Goal: Information Seeking & Learning: Learn about a topic

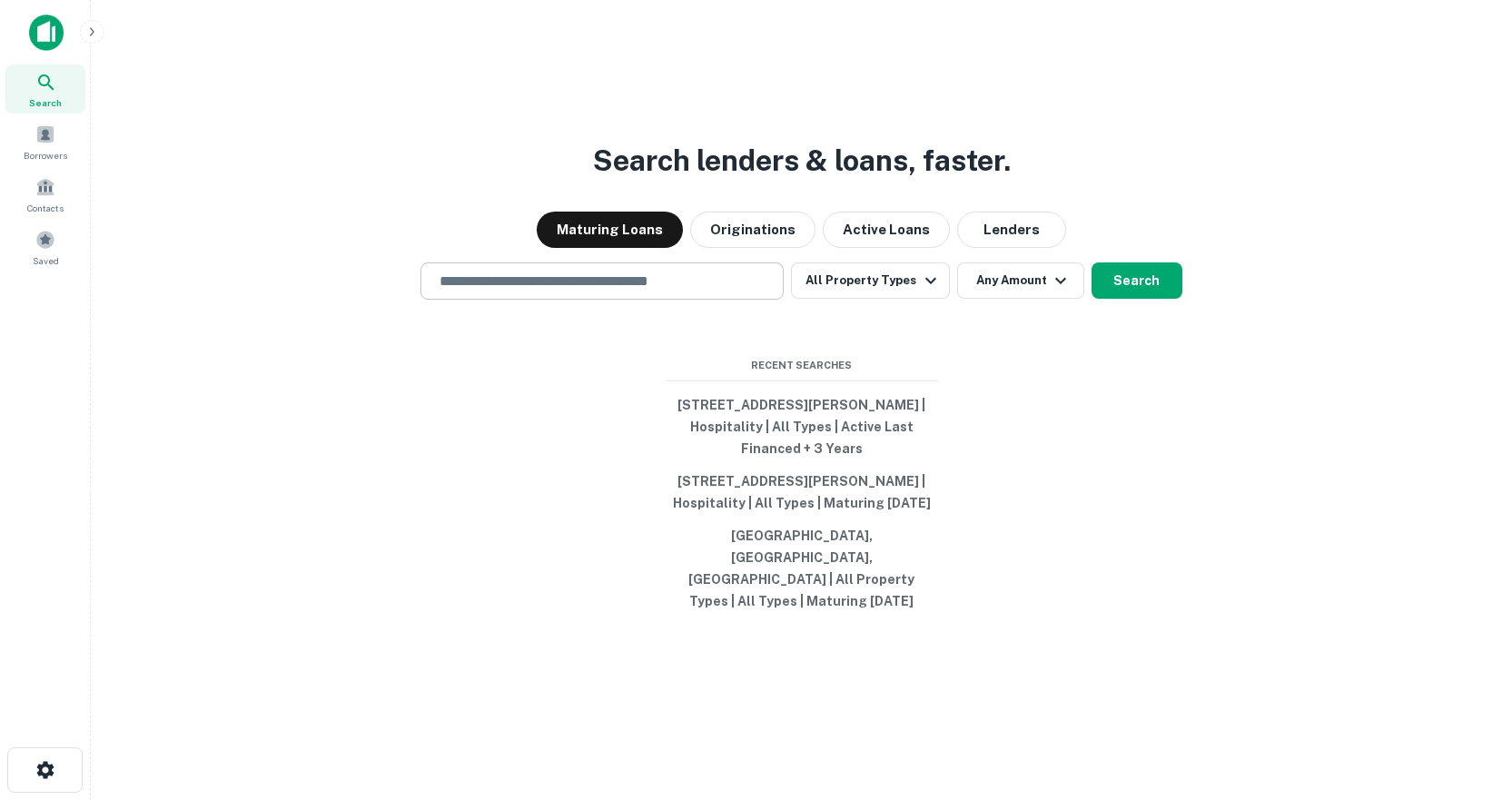
click at [646, 300] on div "​" at bounding box center [602, 281] width 363 height 37
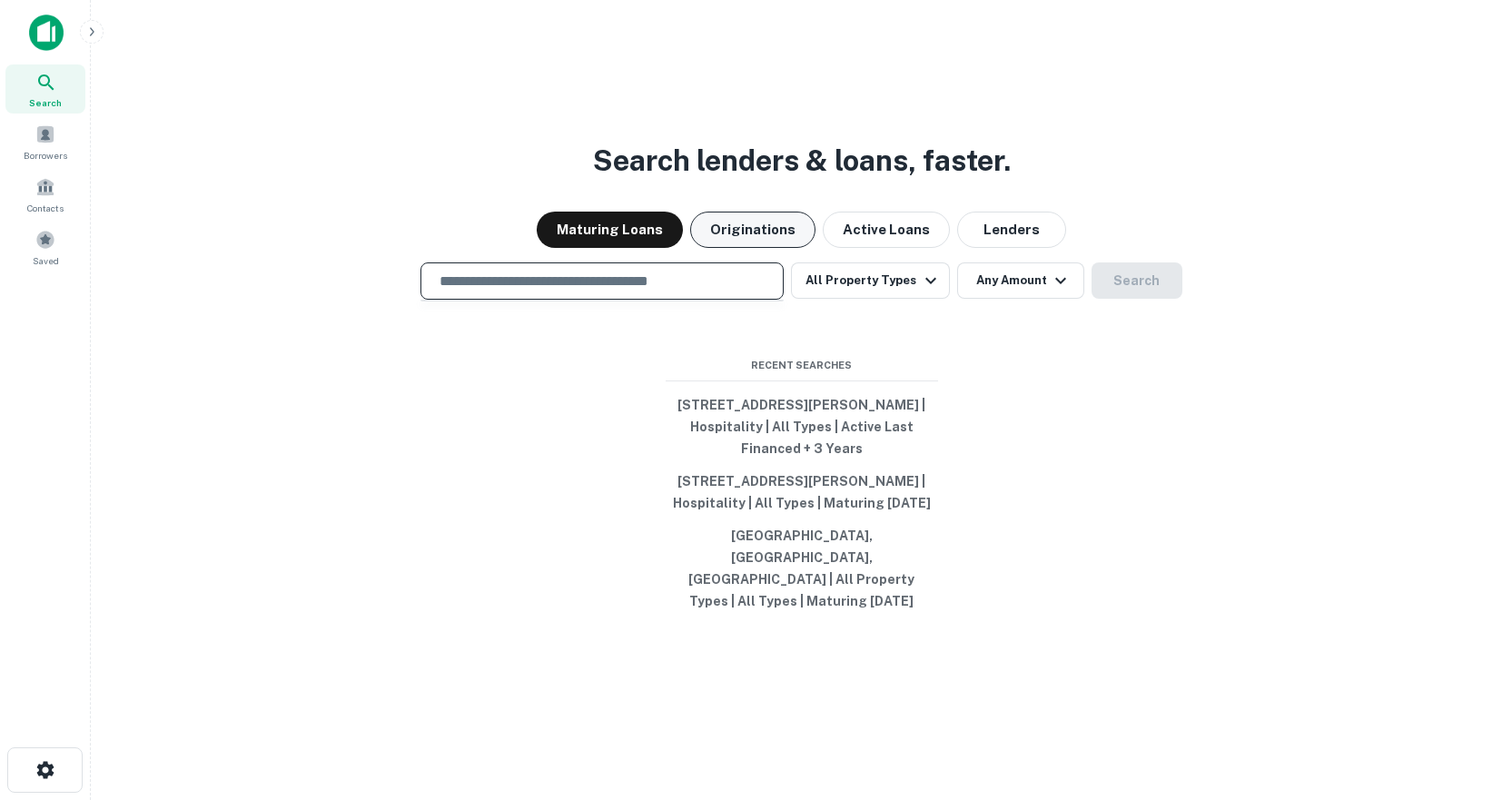
click at [742, 241] on button "Originations" at bounding box center [753, 229] width 126 height 36
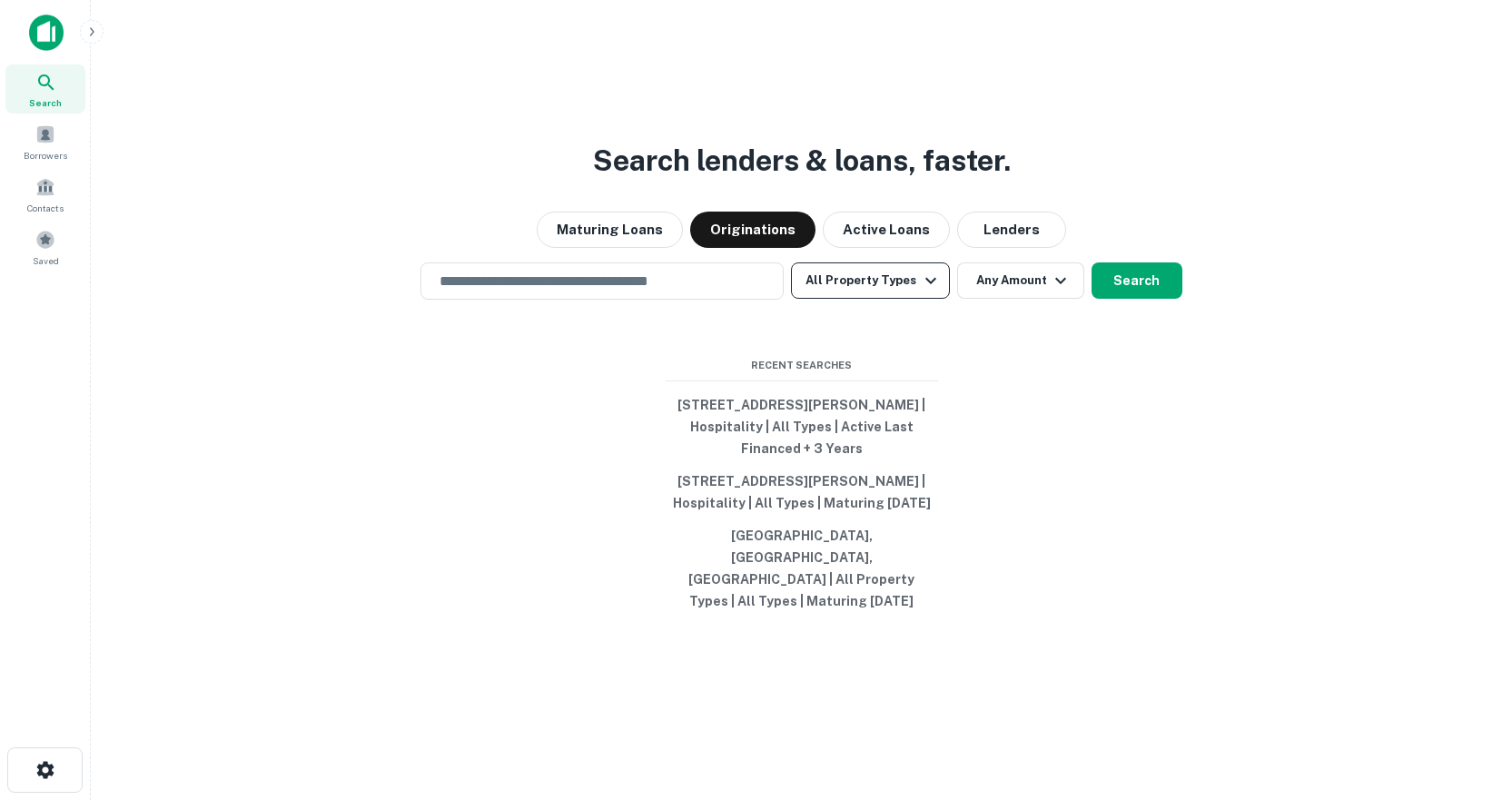
click at [920, 291] on icon "button" at bounding box center [931, 280] width 22 height 22
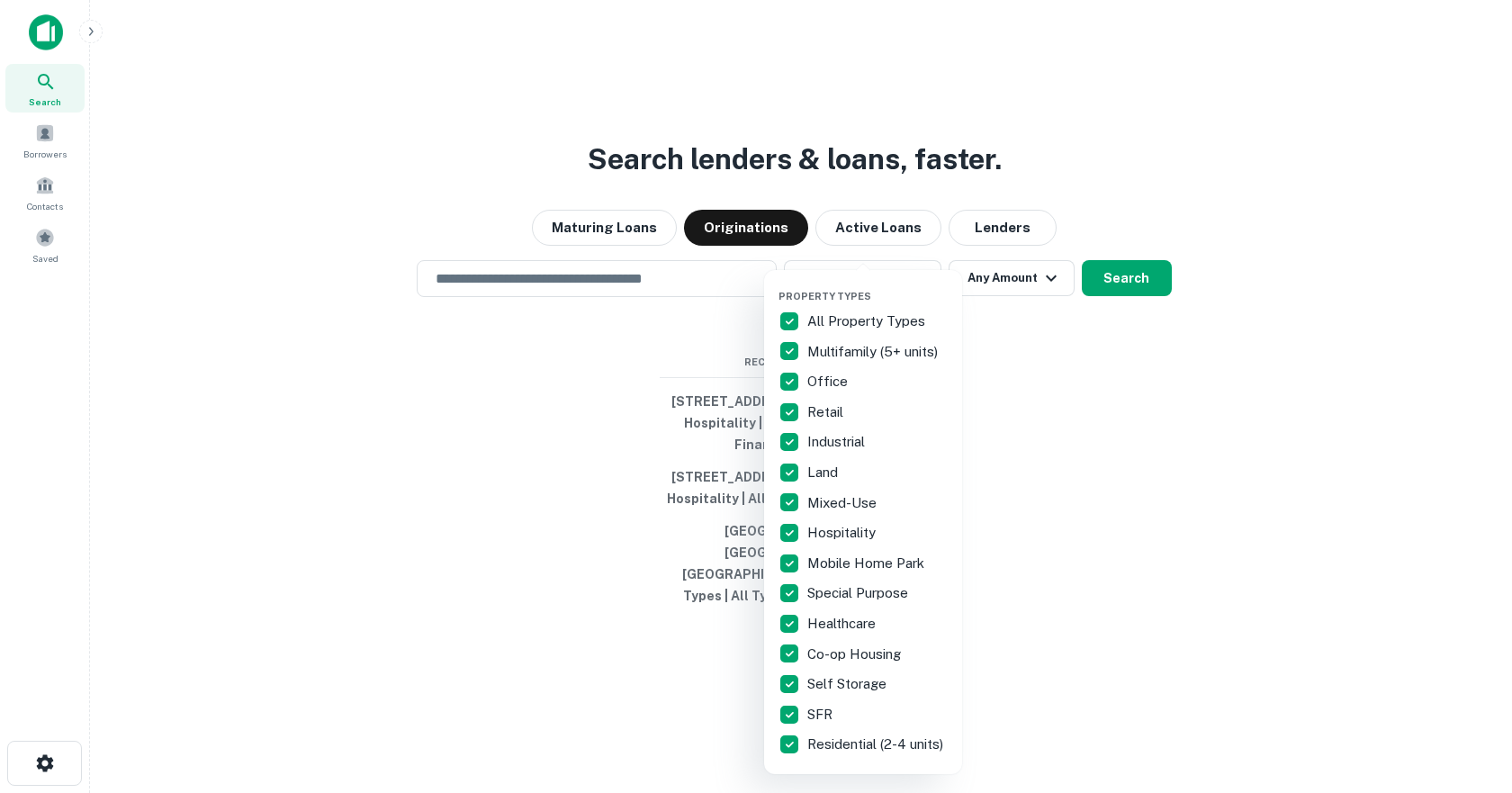
click at [826, 319] on p "All Property Types" at bounding box center [868, 322] width 121 height 21
click at [841, 346] on p "Multifamily (5+ units)" at bounding box center [875, 352] width 134 height 21
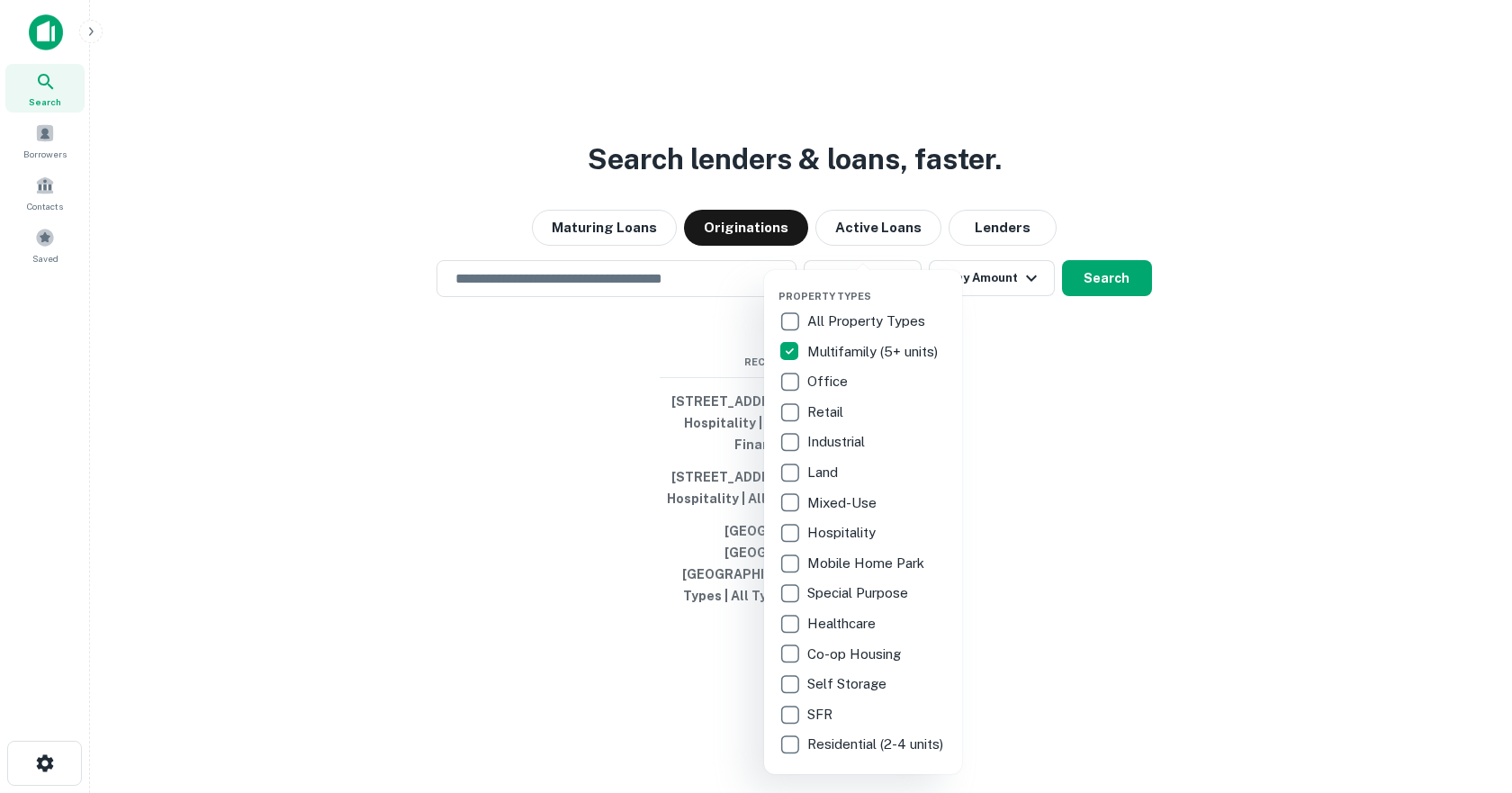
click at [813, 391] on p "Office" at bounding box center [829, 382] width 44 height 21
click at [827, 384] on p "Office" at bounding box center [828, 382] width 44 height 21
click at [822, 406] on p "Retail" at bounding box center [827, 412] width 40 height 21
click at [856, 496] on p "Mixed-Use" at bounding box center [842, 503] width 73 height 21
click at [1046, 451] on div at bounding box center [756, 396] width 1512 height 793
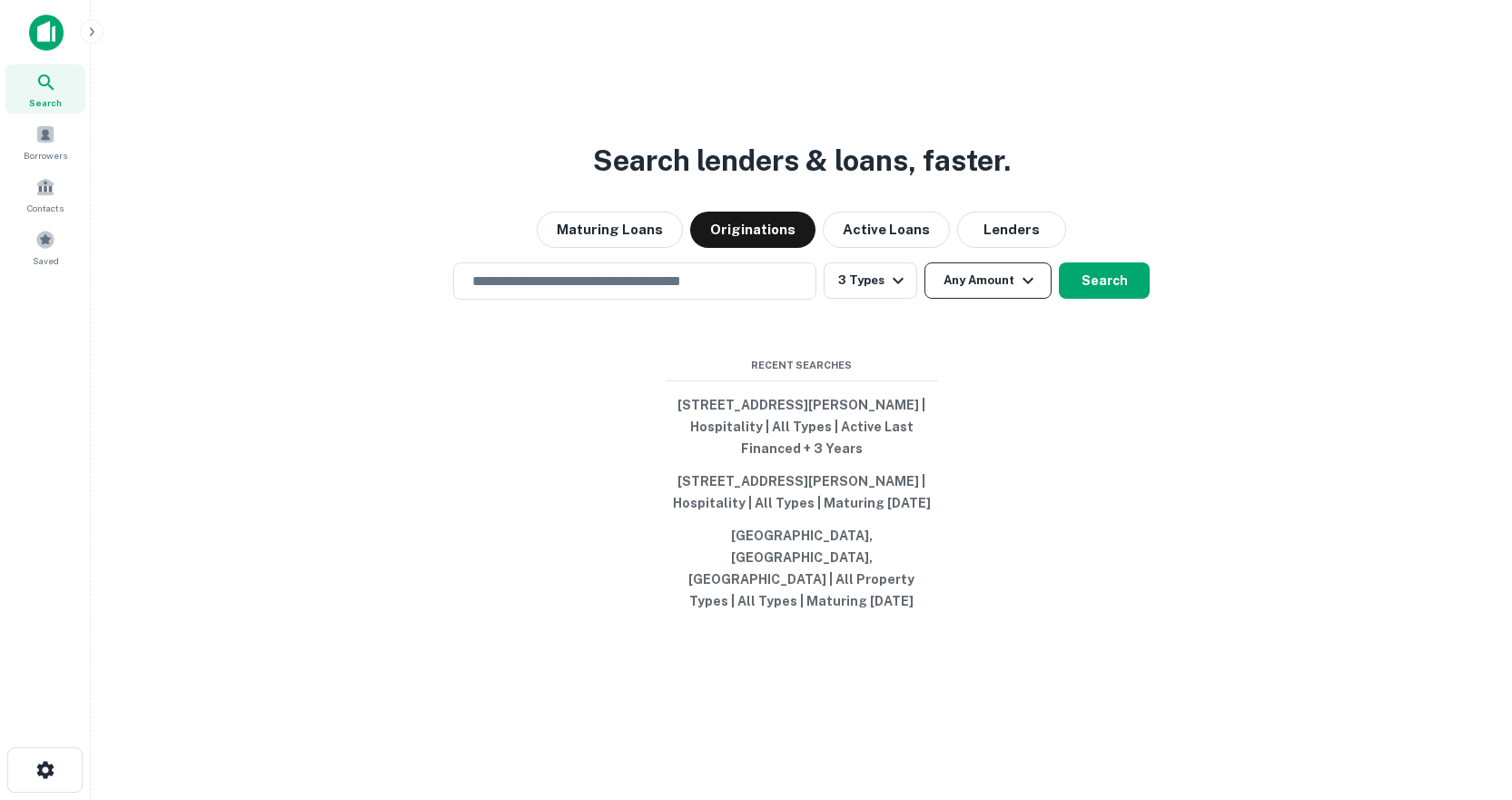
click at [990, 299] on button "Any Amount" at bounding box center [988, 280] width 127 height 36
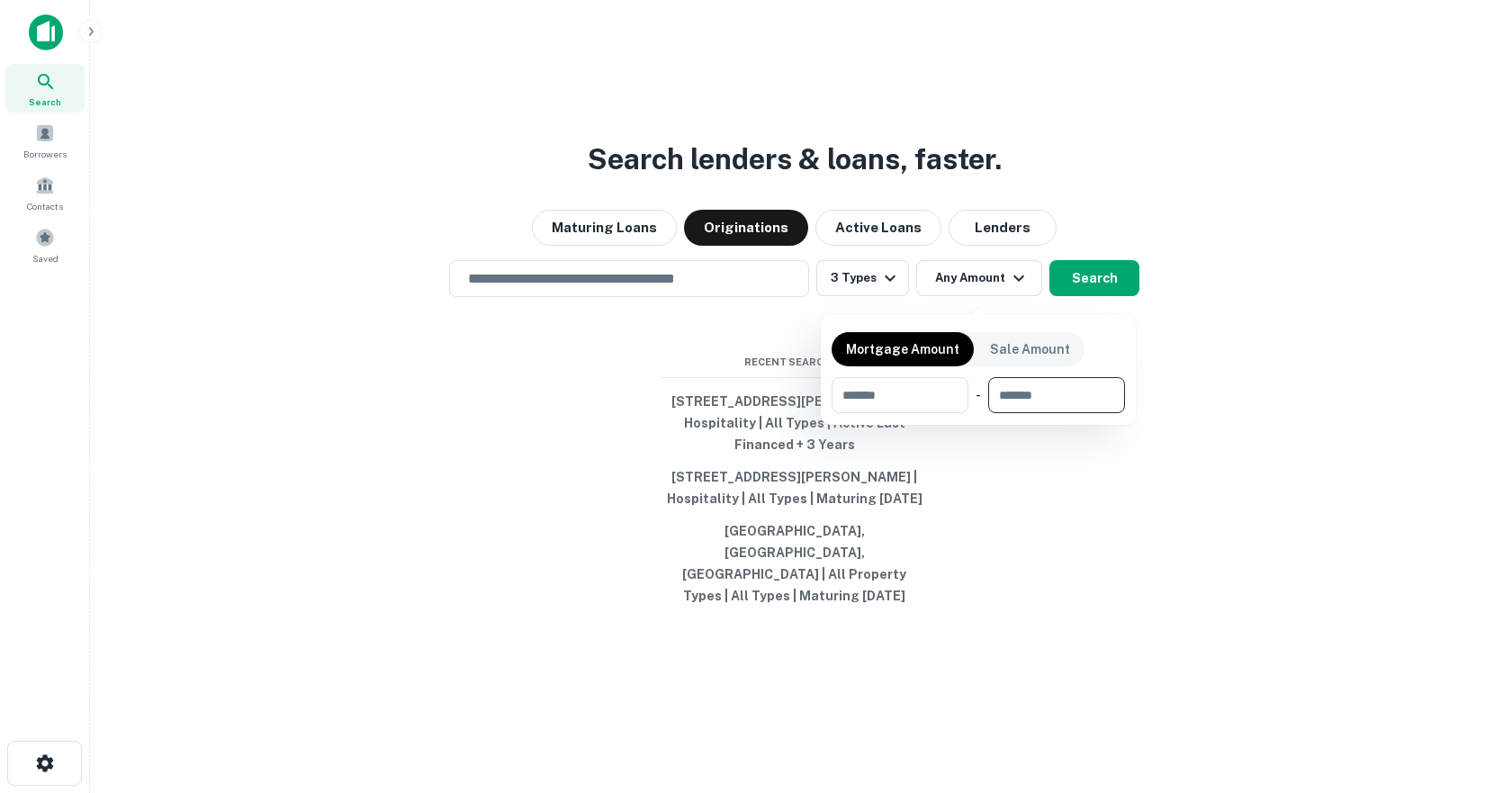
click at [1046, 407] on input "number" at bounding box center [1050, 395] width 124 height 36
type input "*"
type input "*******"
click at [1050, 534] on div at bounding box center [756, 396] width 1512 height 793
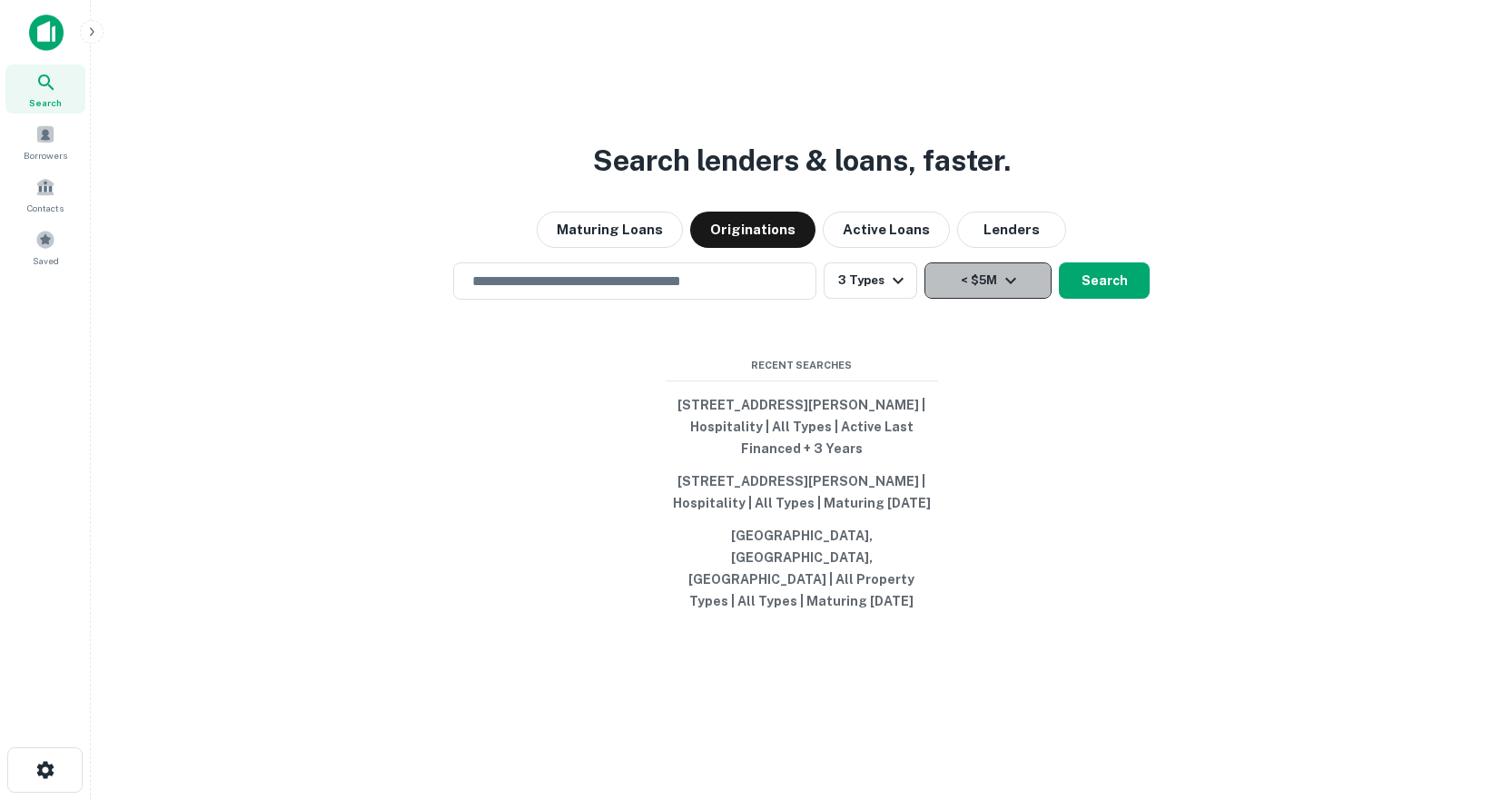
click at [975, 299] on button "< $5M" at bounding box center [988, 280] width 127 height 36
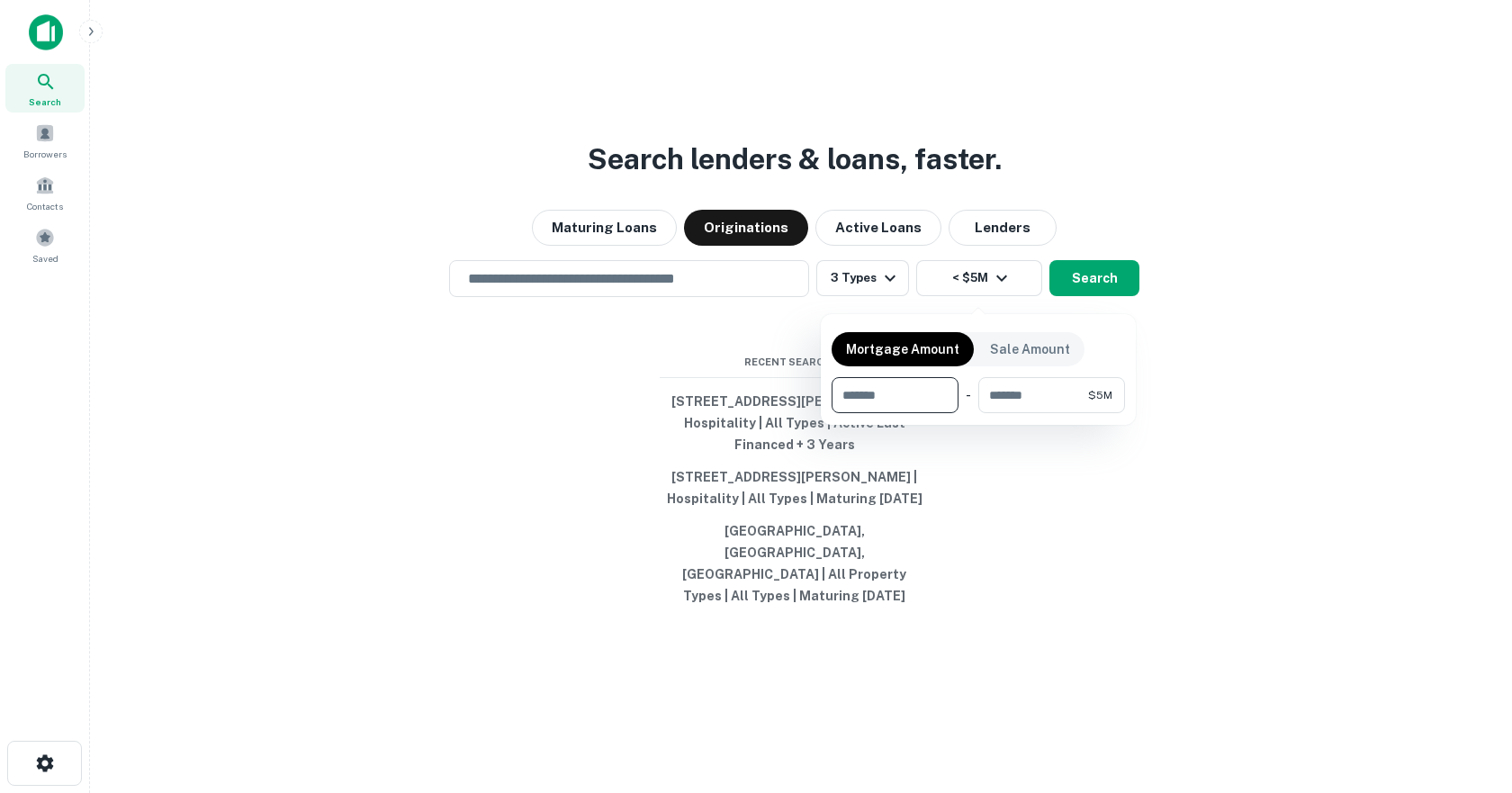
drag, startPoint x: 1037, startPoint y: 603, endPoint x: 899, endPoint y: 463, distance: 196.6
click at [1034, 603] on div at bounding box center [756, 396] width 1512 height 793
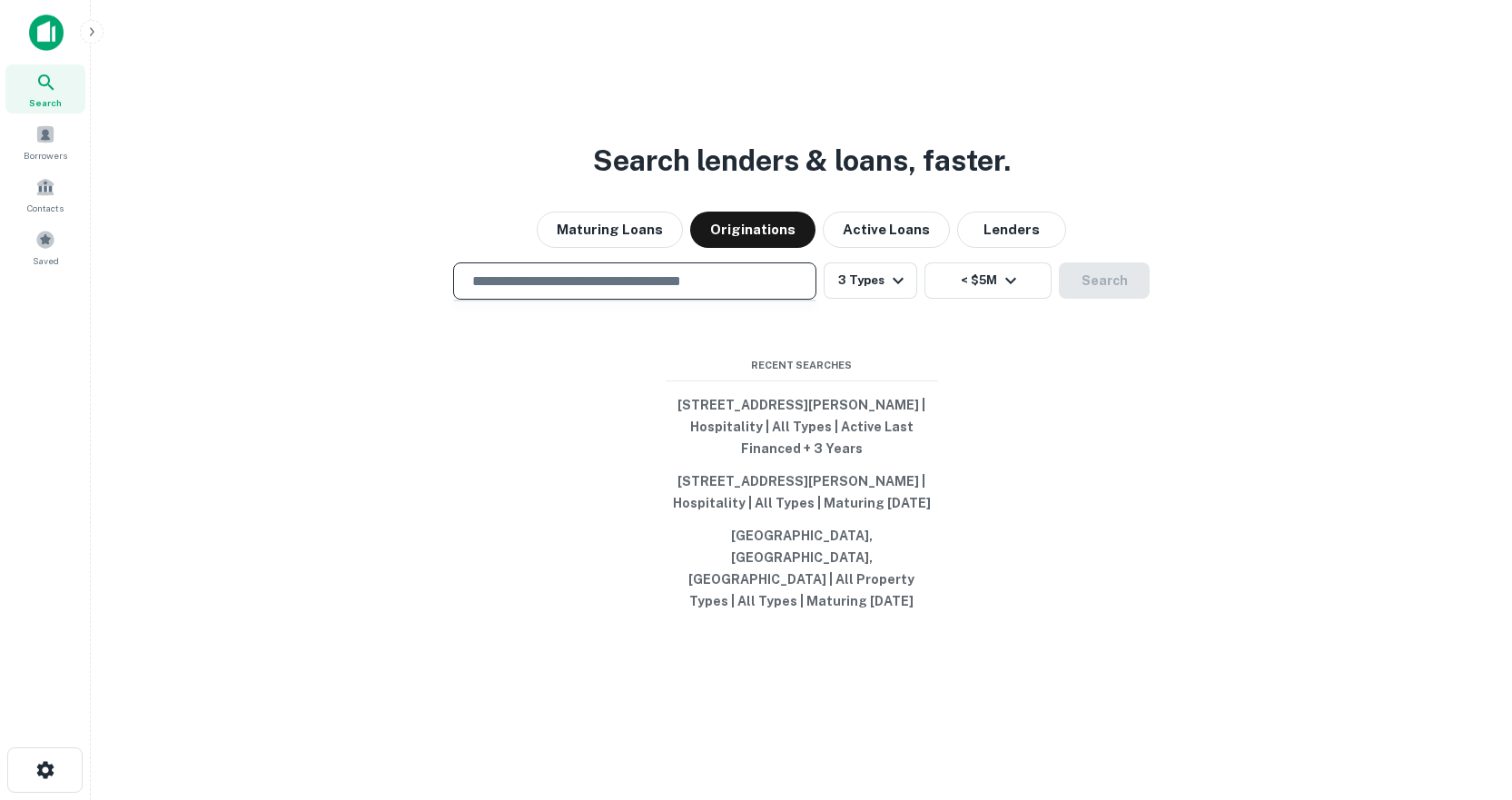
click at [661, 291] on input "text" at bounding box center [634, 280] width 347 height 21
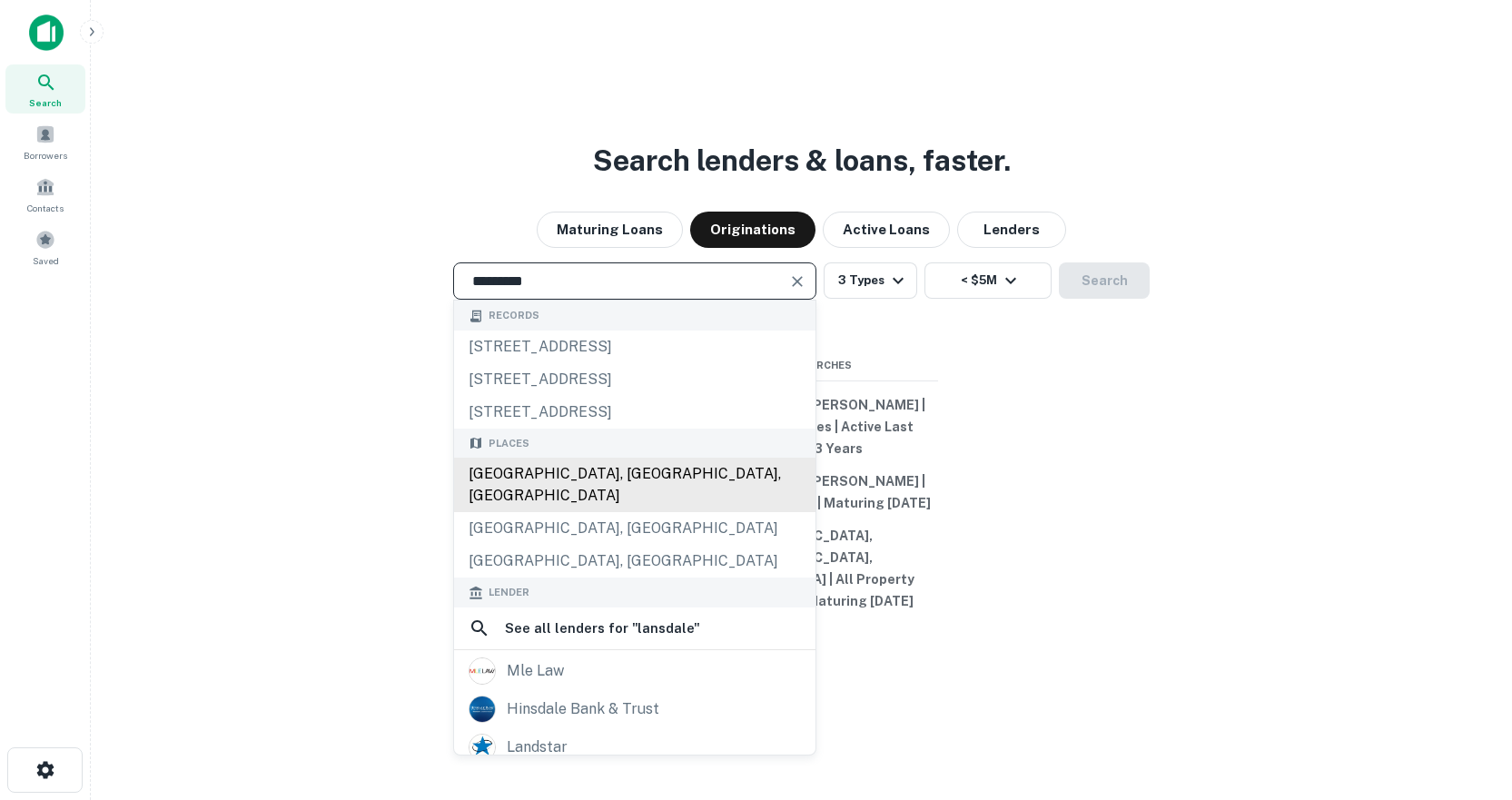
click at [578, 488] on div "[GEOGRAPHIC_DATA], [GEOGRAPHIC_DATA], [GEOGRAPHIC_DATA]" at bounding box center [634, 485] width 362 height 55
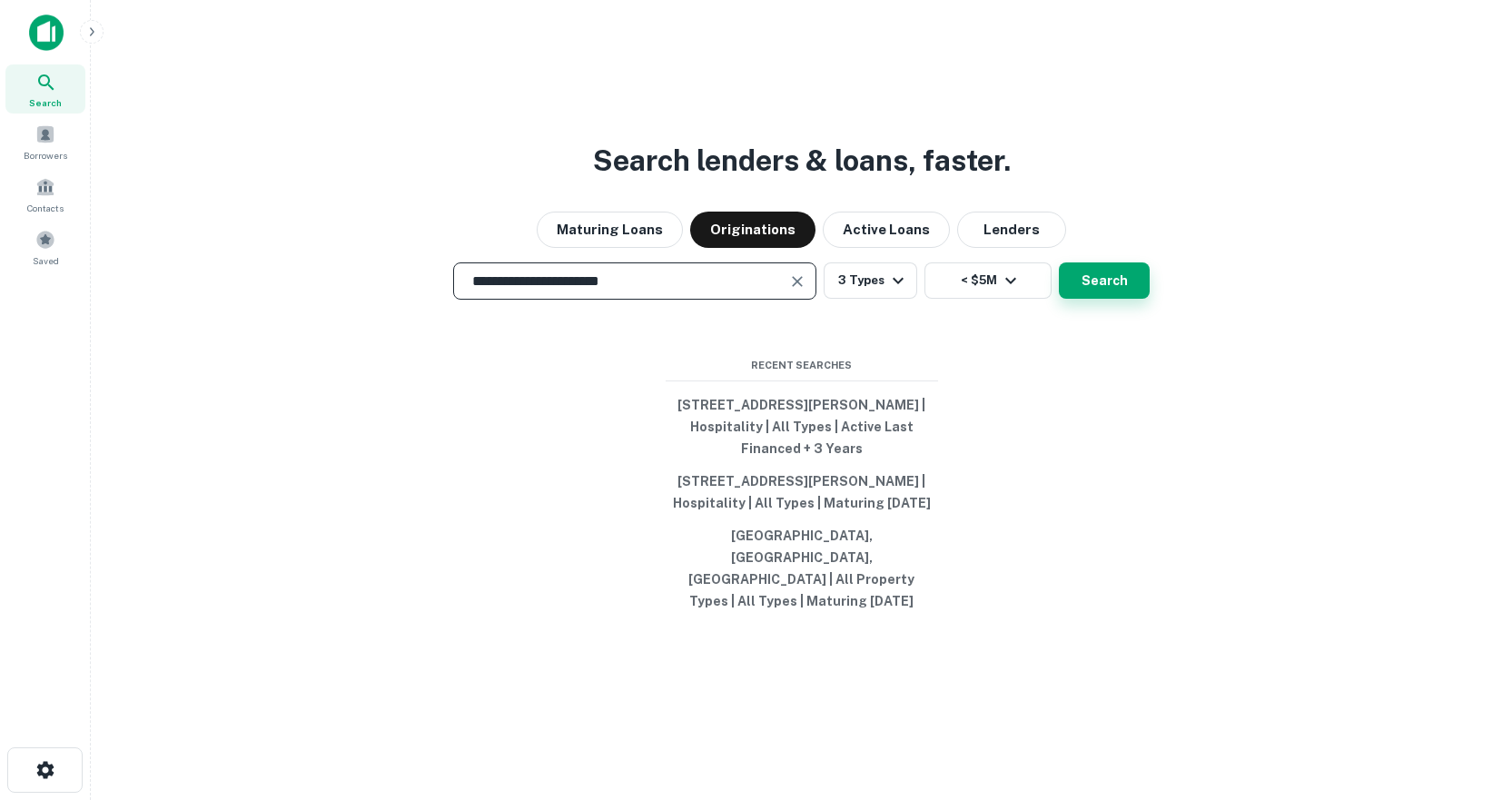
type input "**********"
click at [1101, 299] on button "Search" at bounding box center [1104, 280] width 91 height 36
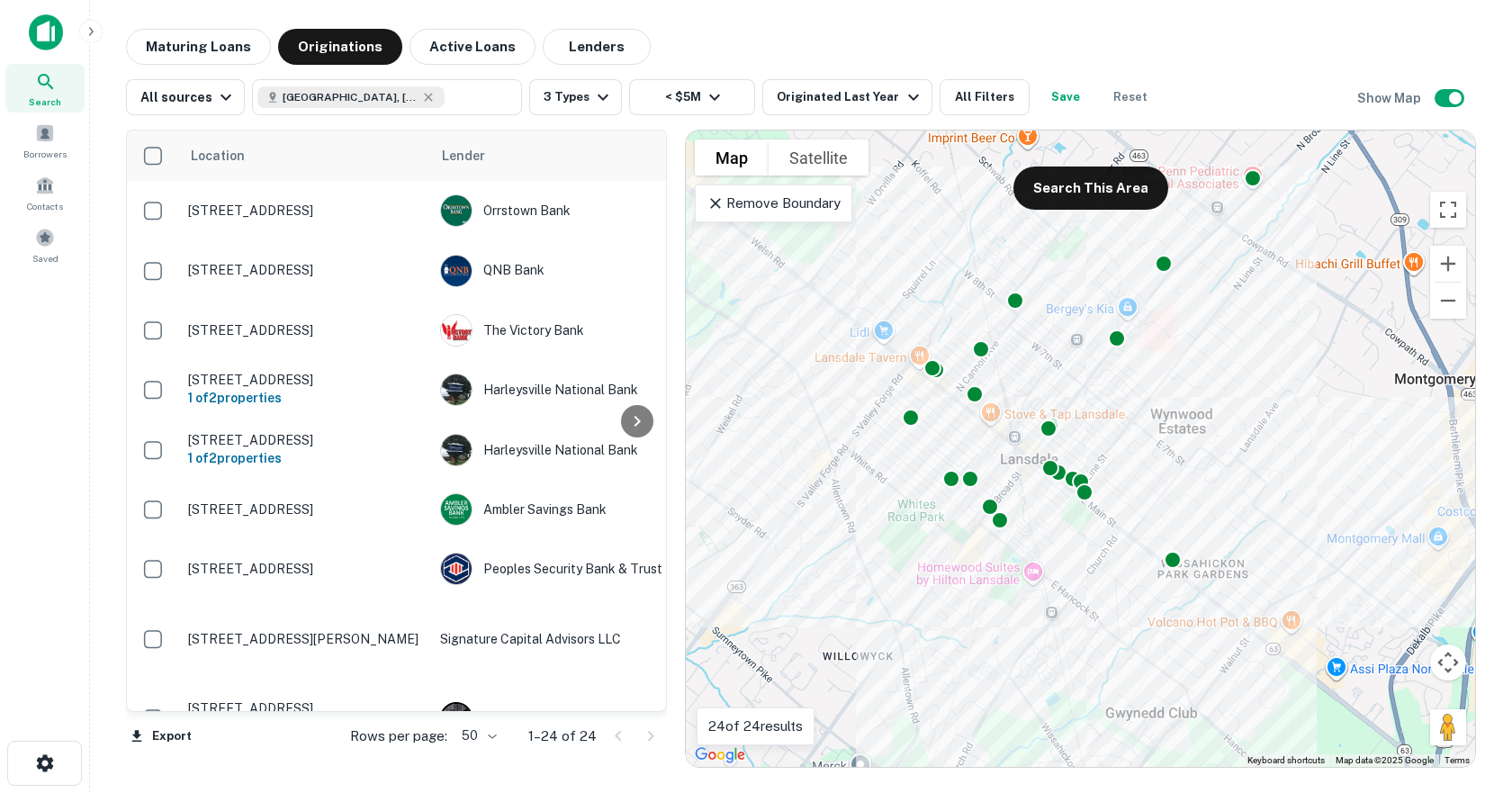
drag, startPoint x: 846, startPoint y: 390, endPoint x: 674, endPoint y: 409, distance: 173.0
click at [675, 409] on div at bounding box center [676, 448] width 2 height 638
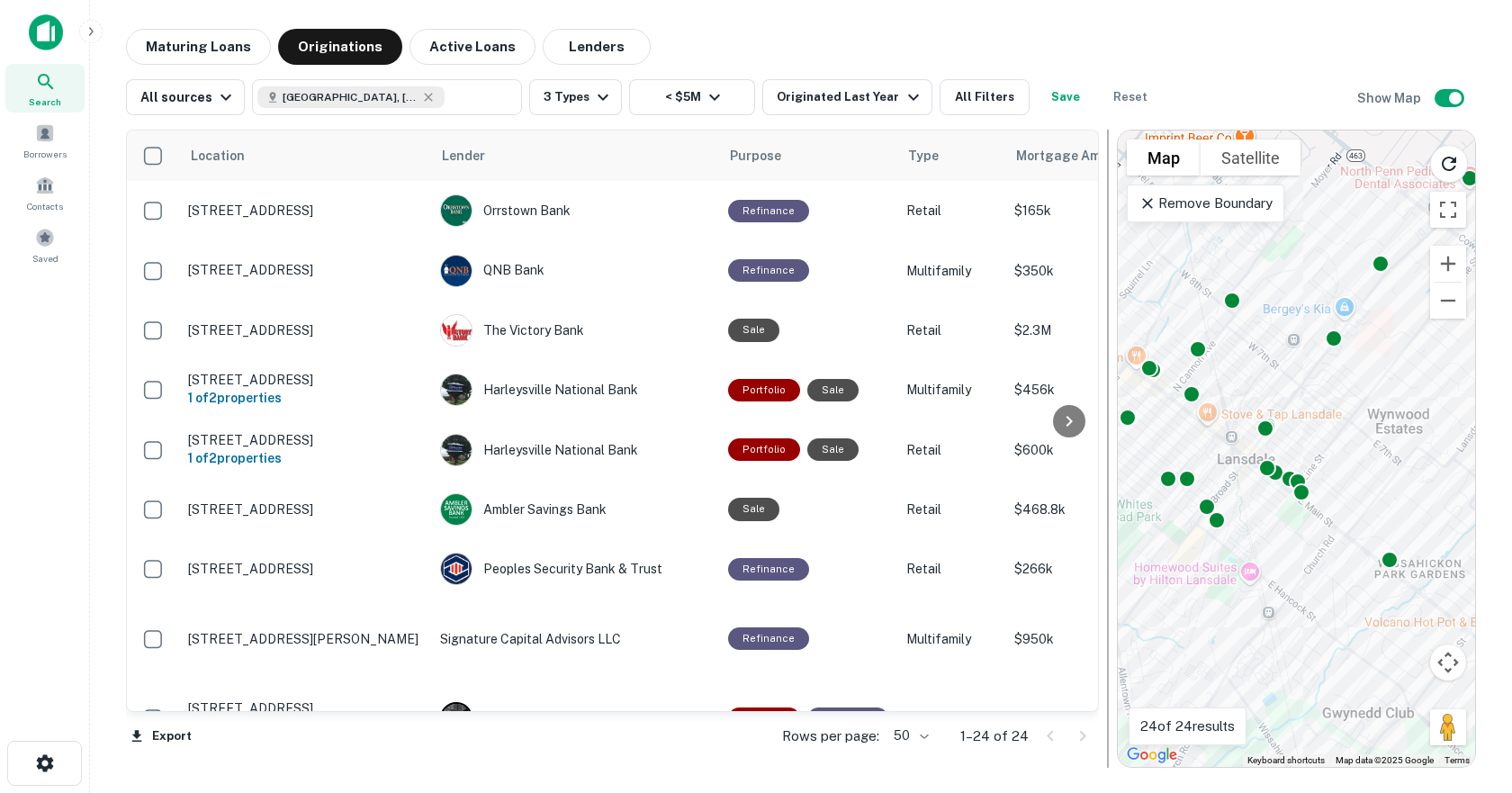
drag, startPoint x: 672, startPoint y: 398, endPoint x: 1106, endPoint y: 405, distance: 434.1
click at [1106, 405] on div at bounding box center [1108, 448] width 18 height 638
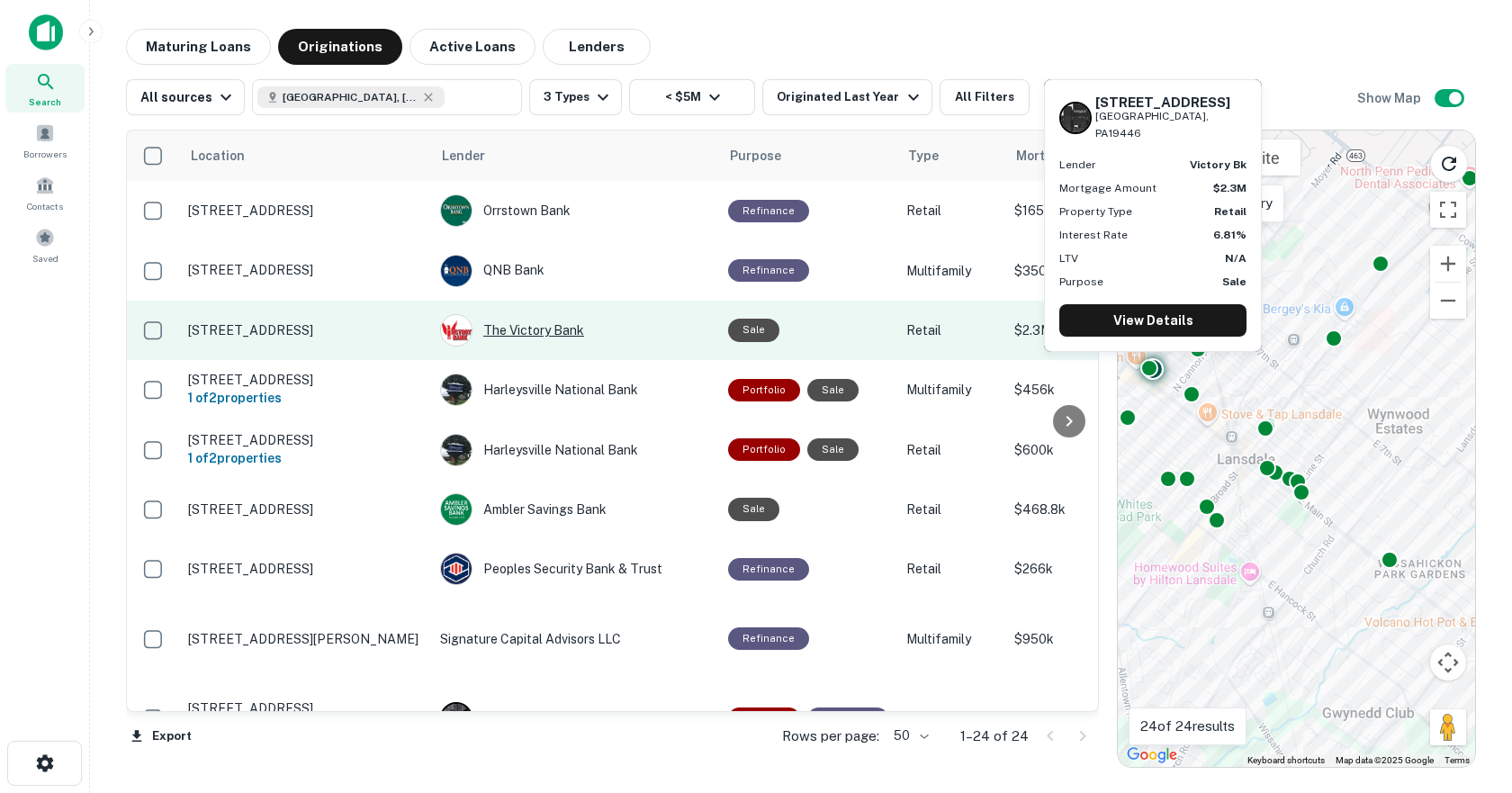
click at [533, 332] on div "The Victory Bank" at bounding box center [575, 329] width 270 height 32
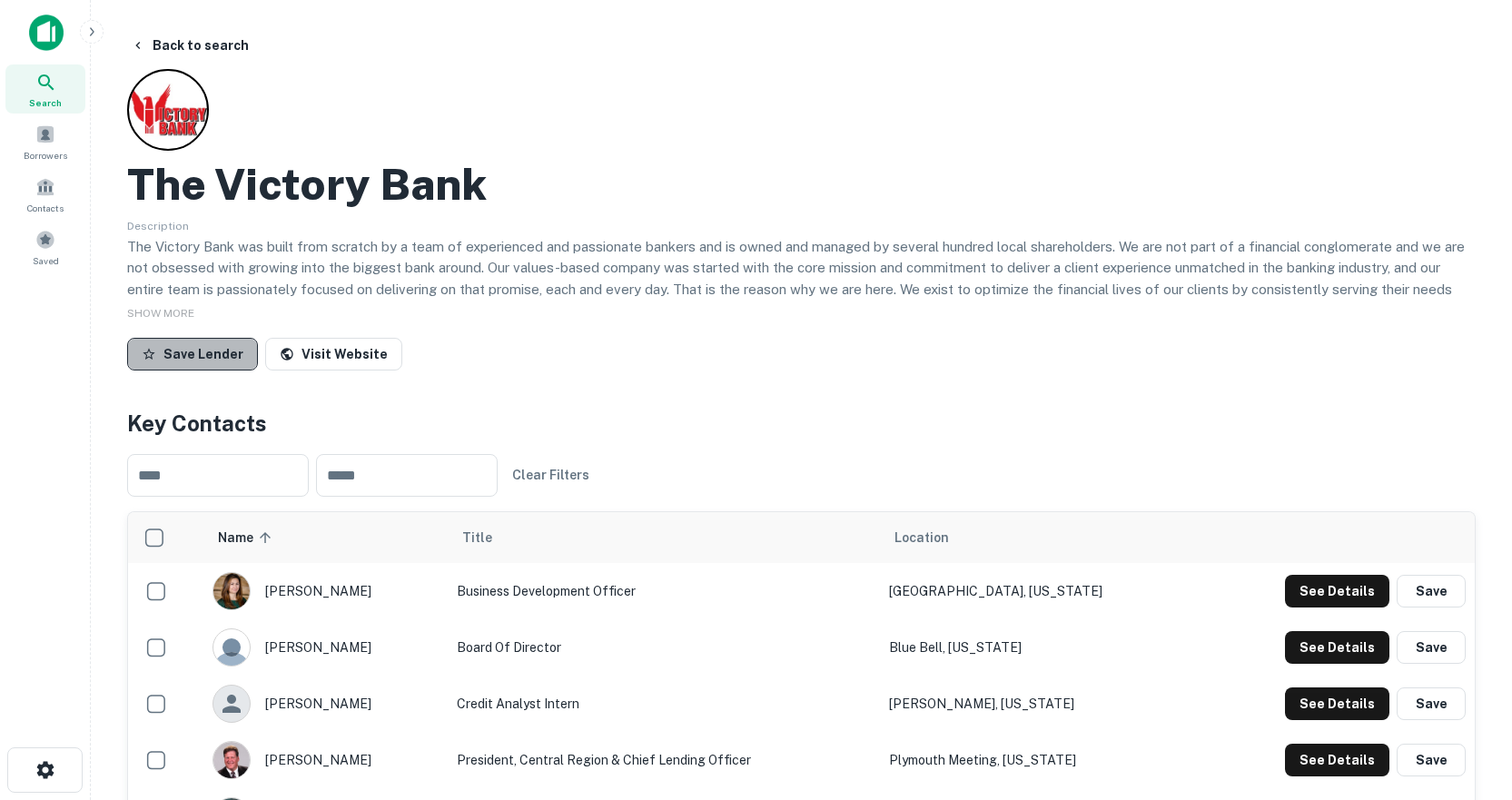
click at [194, 355] on button "Save Lender" at bounding box center [192, 354] width 130 height 32
click at [89, 27] on icon "button" at bounding box center [91, 31] width 15 height 15
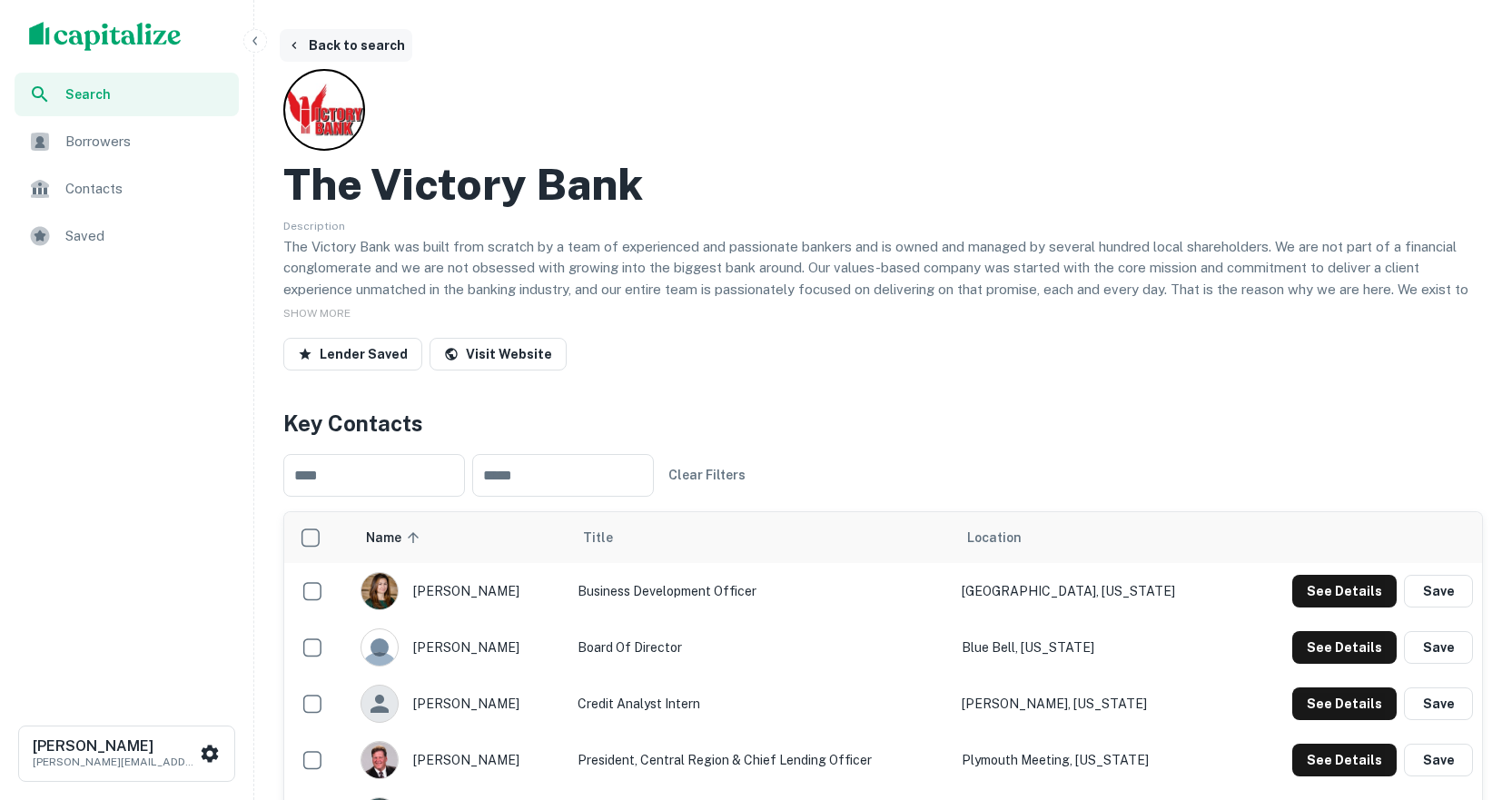
click at [294, 41] on icon "button" at bounding box center [294, 45] width 15 height 15
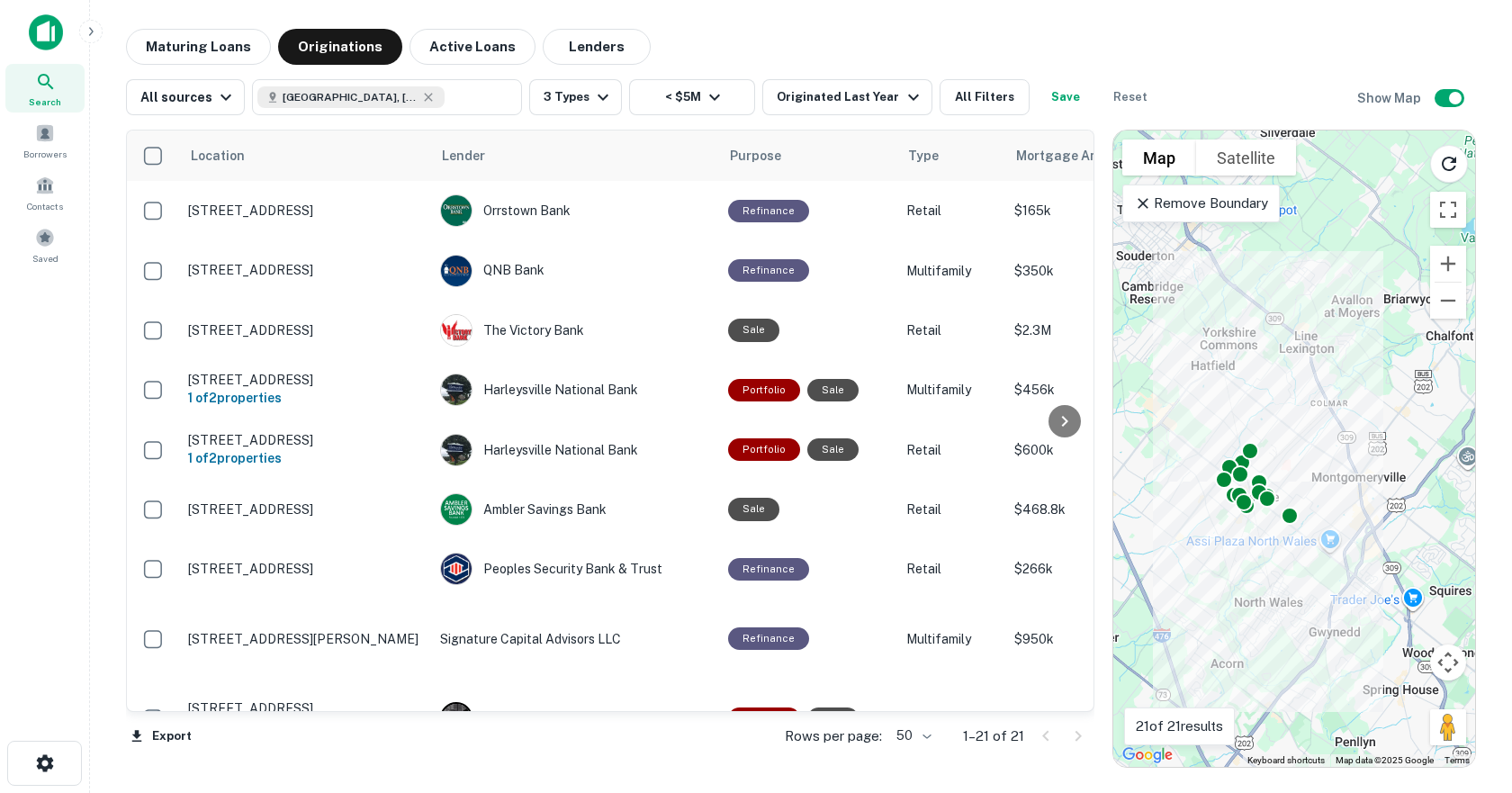
click at [1129, 204] on div "Remove Boundary" at bounding box center [1201, 203] width 157 height 38
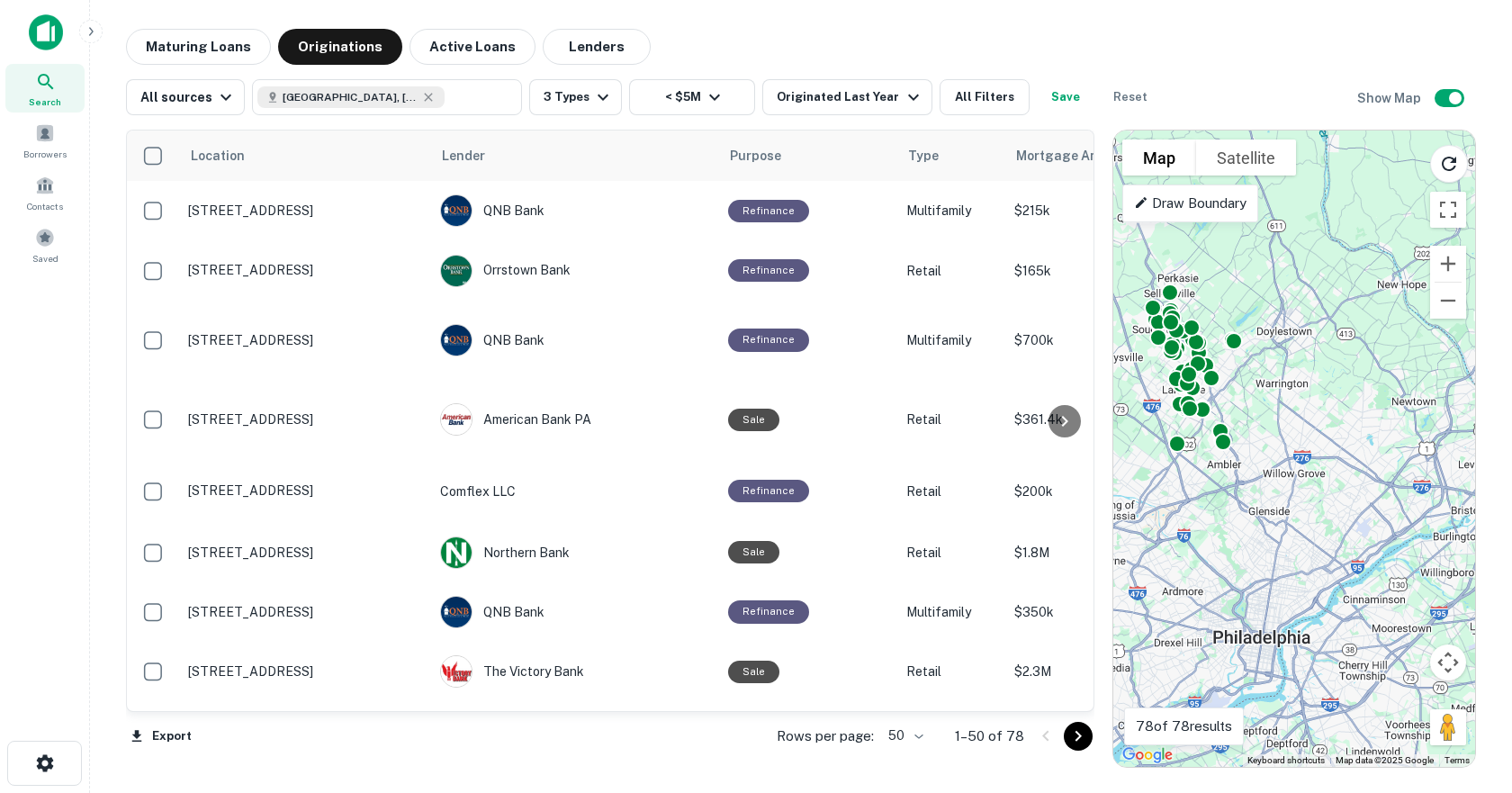
drag, startPoint x: 1286, startPoint y: 680, endPoint x: 1234, endPoint y: 473, distance: 213.4
click at [1234, 473] on div "To activate drag with keyboard, press Alt + Enter. Once in keyboard drag state,…" at bounding box center [1294, 448] width 361 height 637
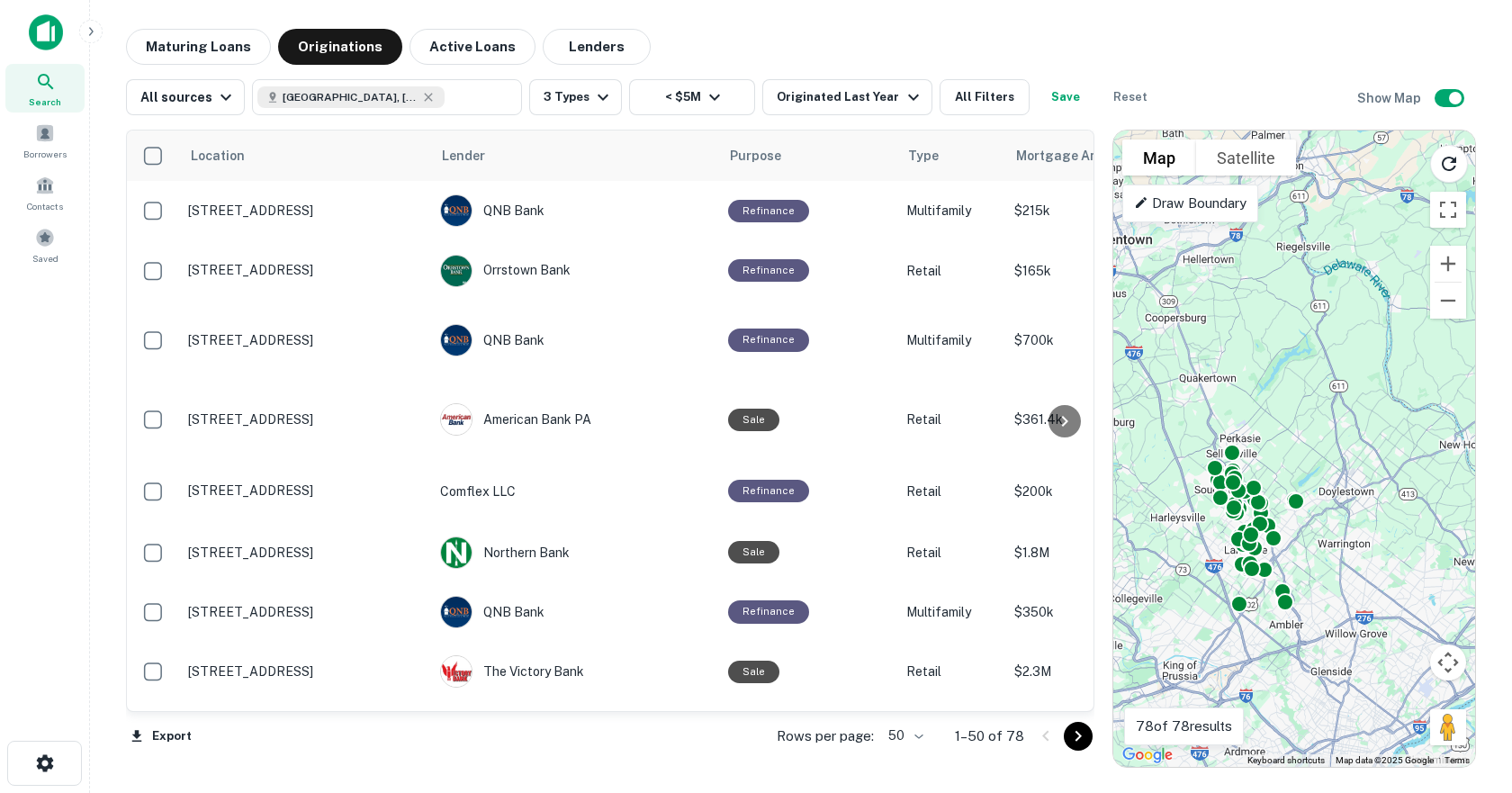
drag, startPoint x: 1238, startPoint y: 509, endPoint x: 1309, endPoint y: 688, distance: 192.6
click at [1309, 688] on div "To activate drag with keyboard, press Alt + Enter. Once in keyboard drag state,…" at bounding box center [1294, 448] width 361 height 637
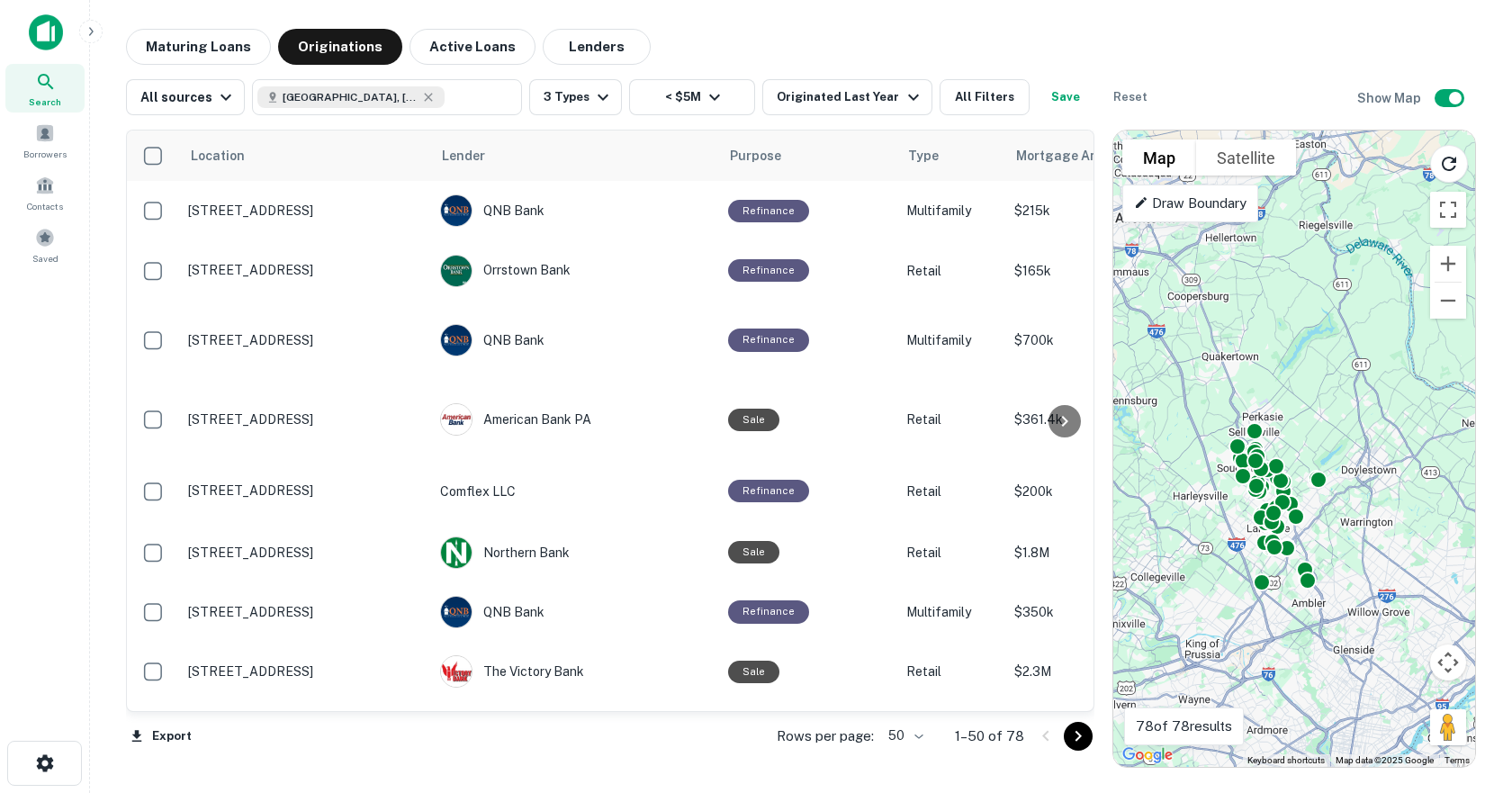
drag, startPoint x: 1267, startPoint y: 670, endPoint x: 1289, endPoint y: 646, distance: 32.6
click at [1289, 646] on div "To activate drag with keyboard, press Alt + Enter. Once in keyboard drag state,…" at bounding box center [1294, 448] width 361 height 637
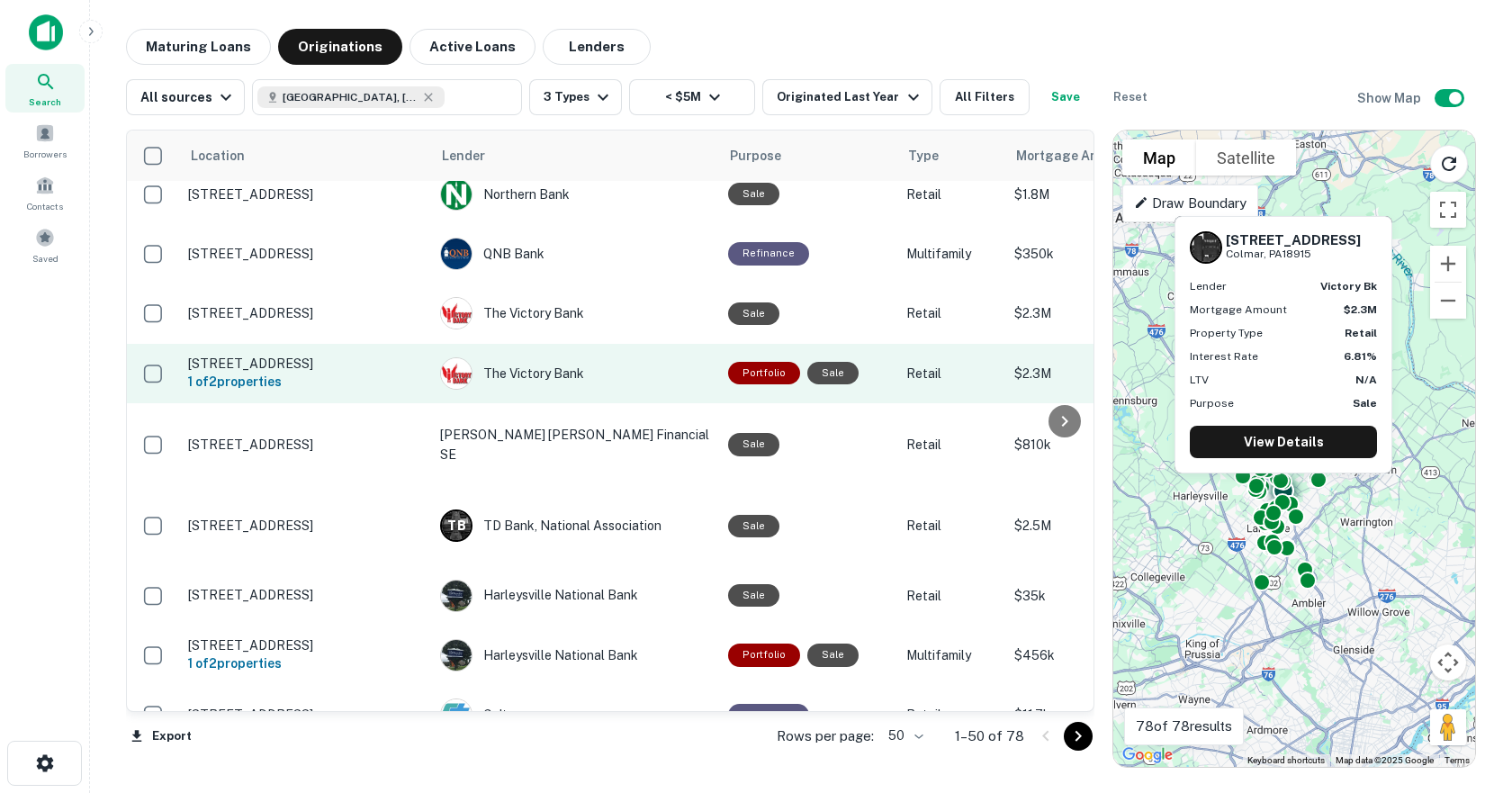
scroll to position [360, 0]
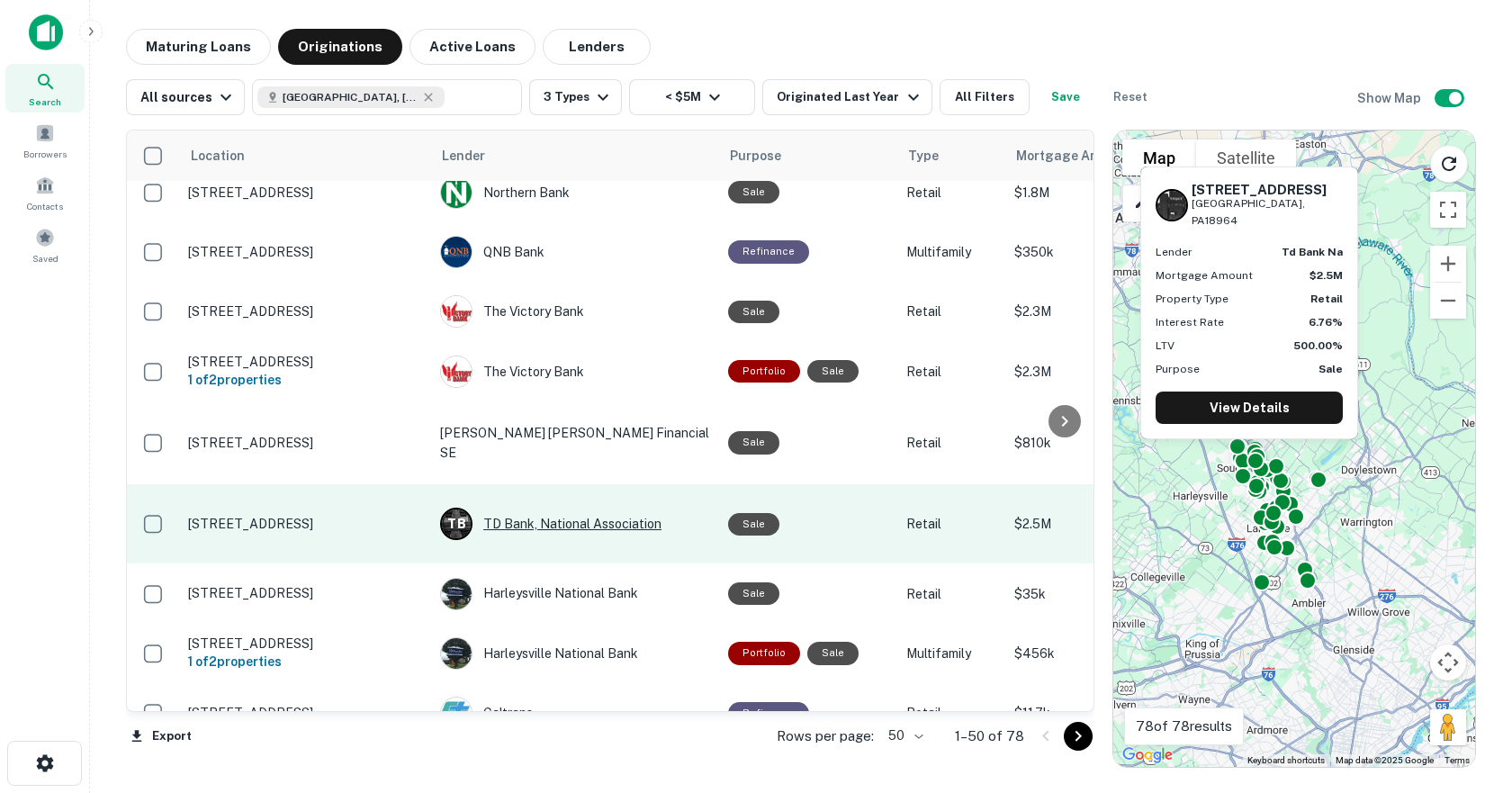
click at [551, 507] on div "T B TD Bank, National Association" at bounding box center [575, 523] width 270 height 32
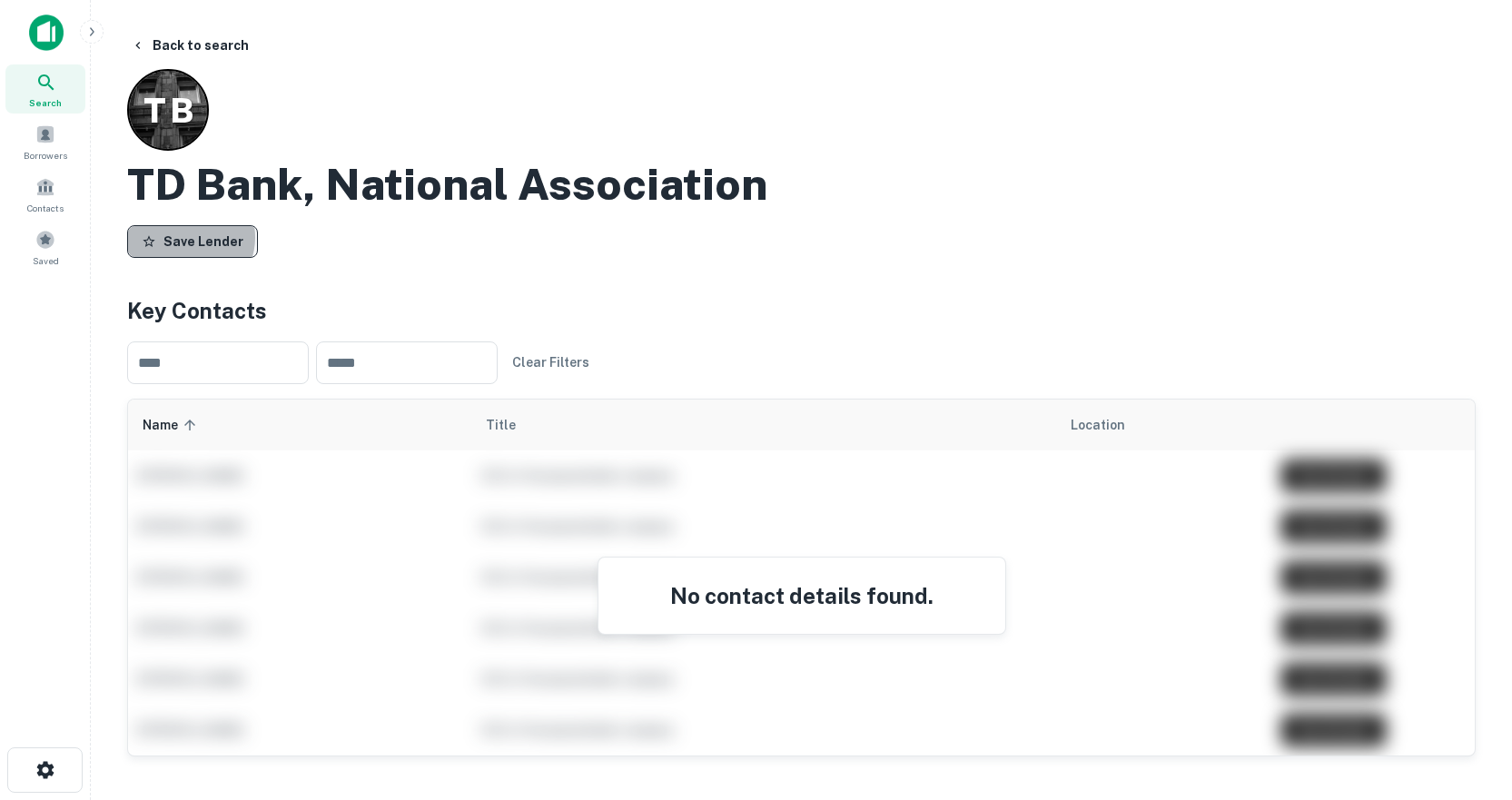
click at [190, 238] on button "Save Lender" at bounding box center [192, 241] width 130 height 32
click at [147, 47] on button "Back to search" at bounding box center [189, 45] width 132 height 32
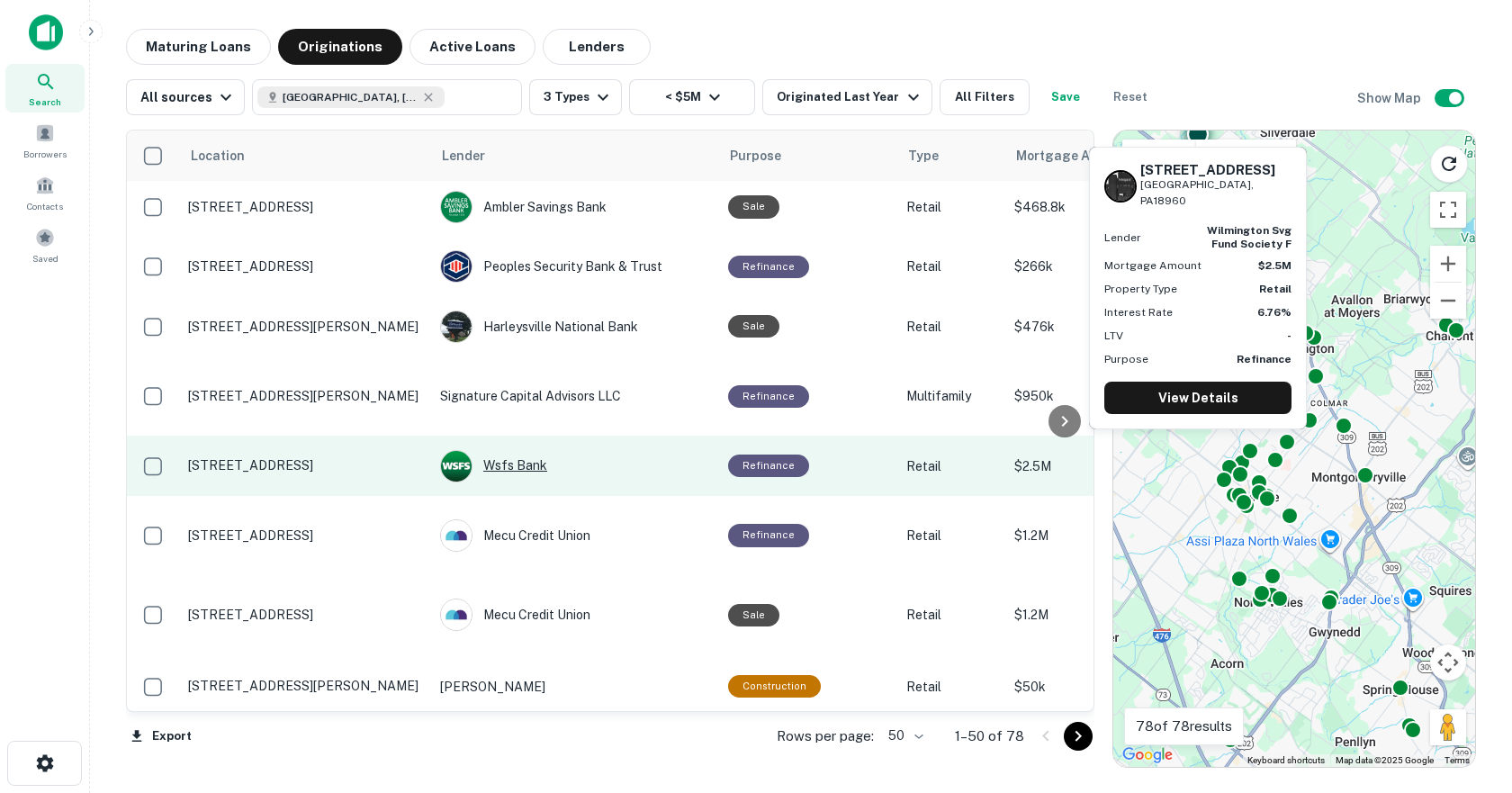
scroll to position [990, 0]
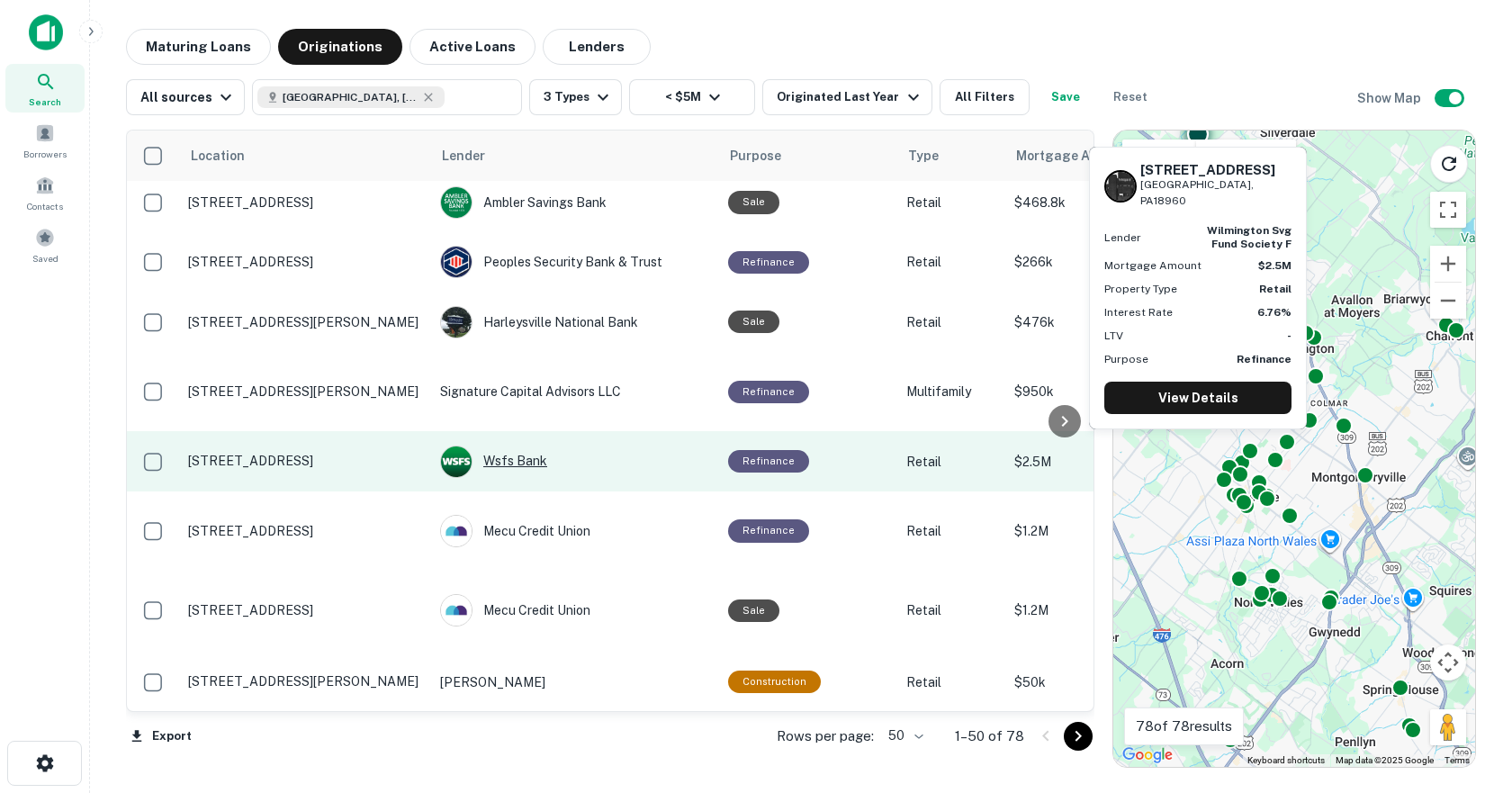
click at [514, 445] on div "Wsfs Bank" at bounding box center [575, 461] width 270 height 32
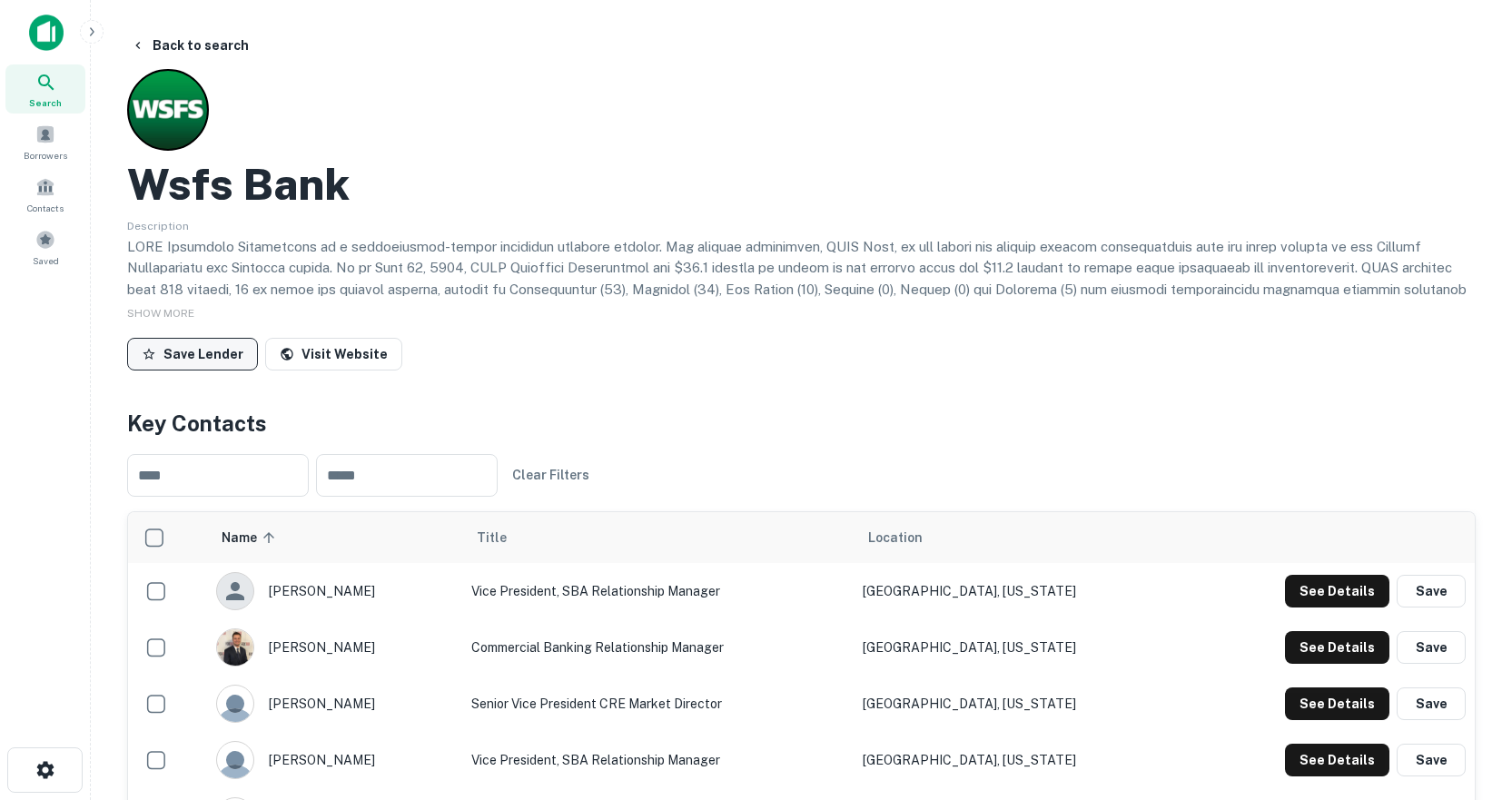
click at [203, 358] on button "Save Lender" at bounding box center [192, 354] width 130 height 32
click at [144, 43] on icon "button" at bounding box center [137, 45] width 15 height 15
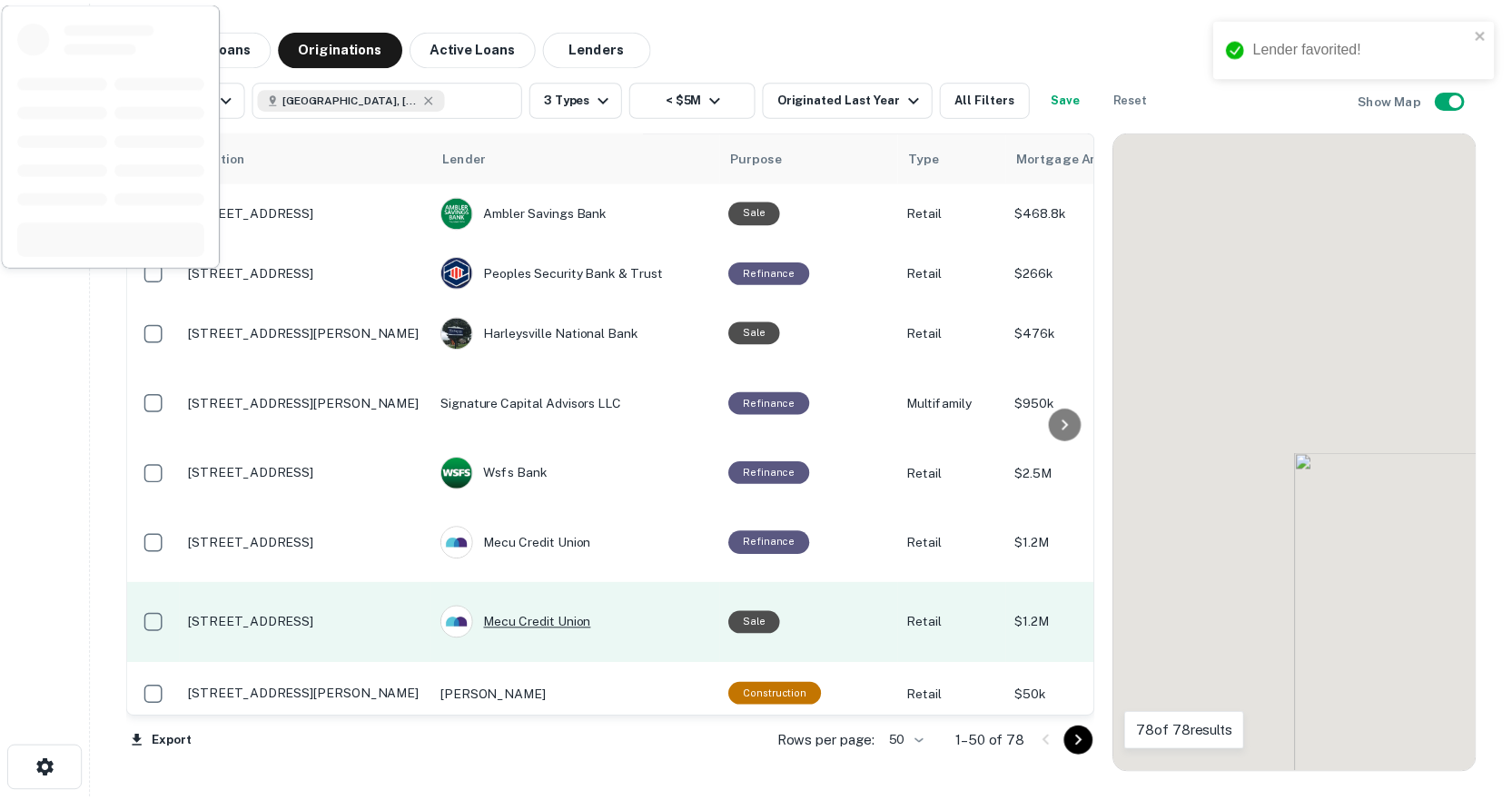
scroll to position [999, 0]
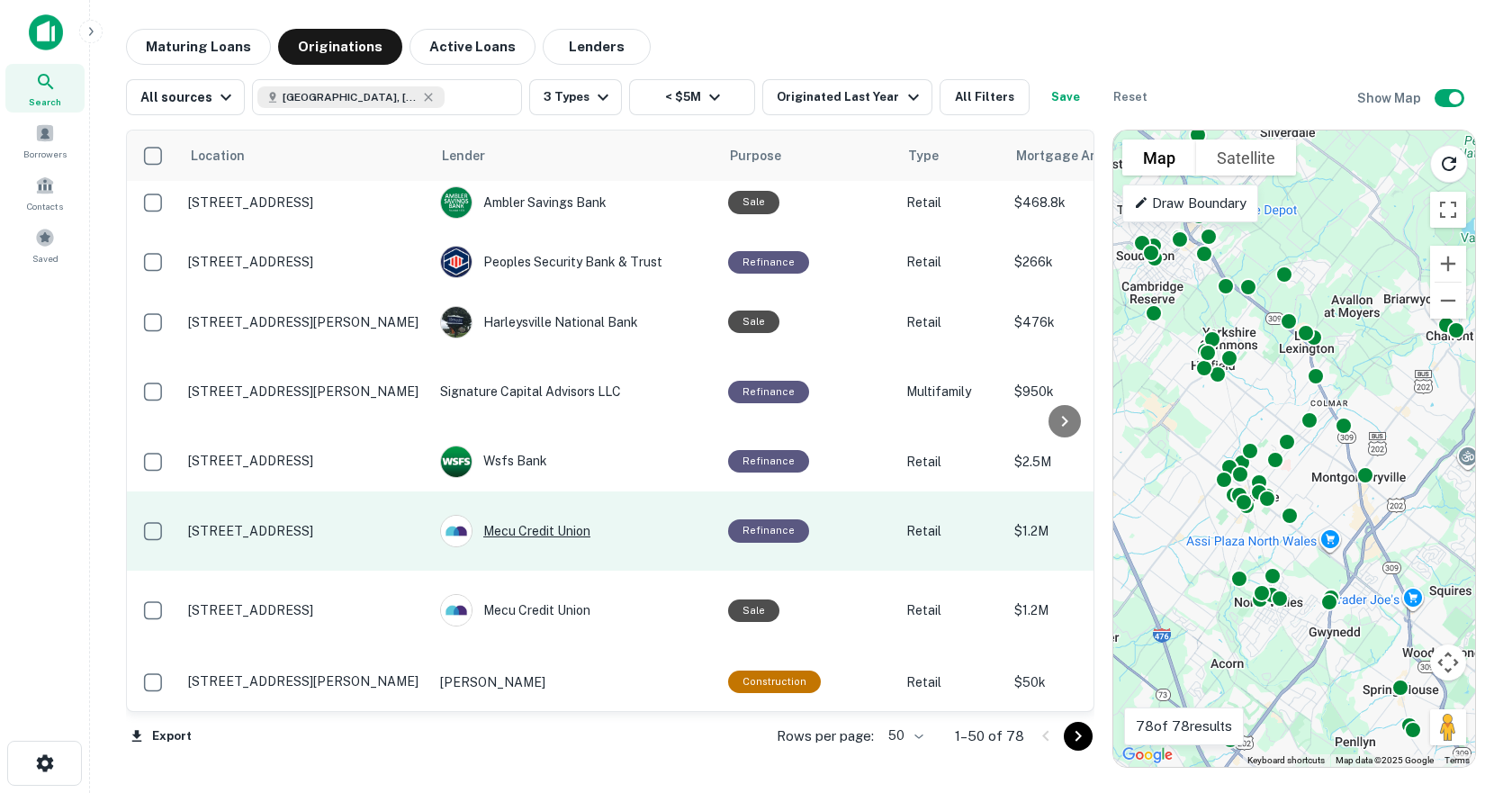
click at [537, 515] on div "Mecu Credit Union" at bounding box center [575, 531] width 270 height 32
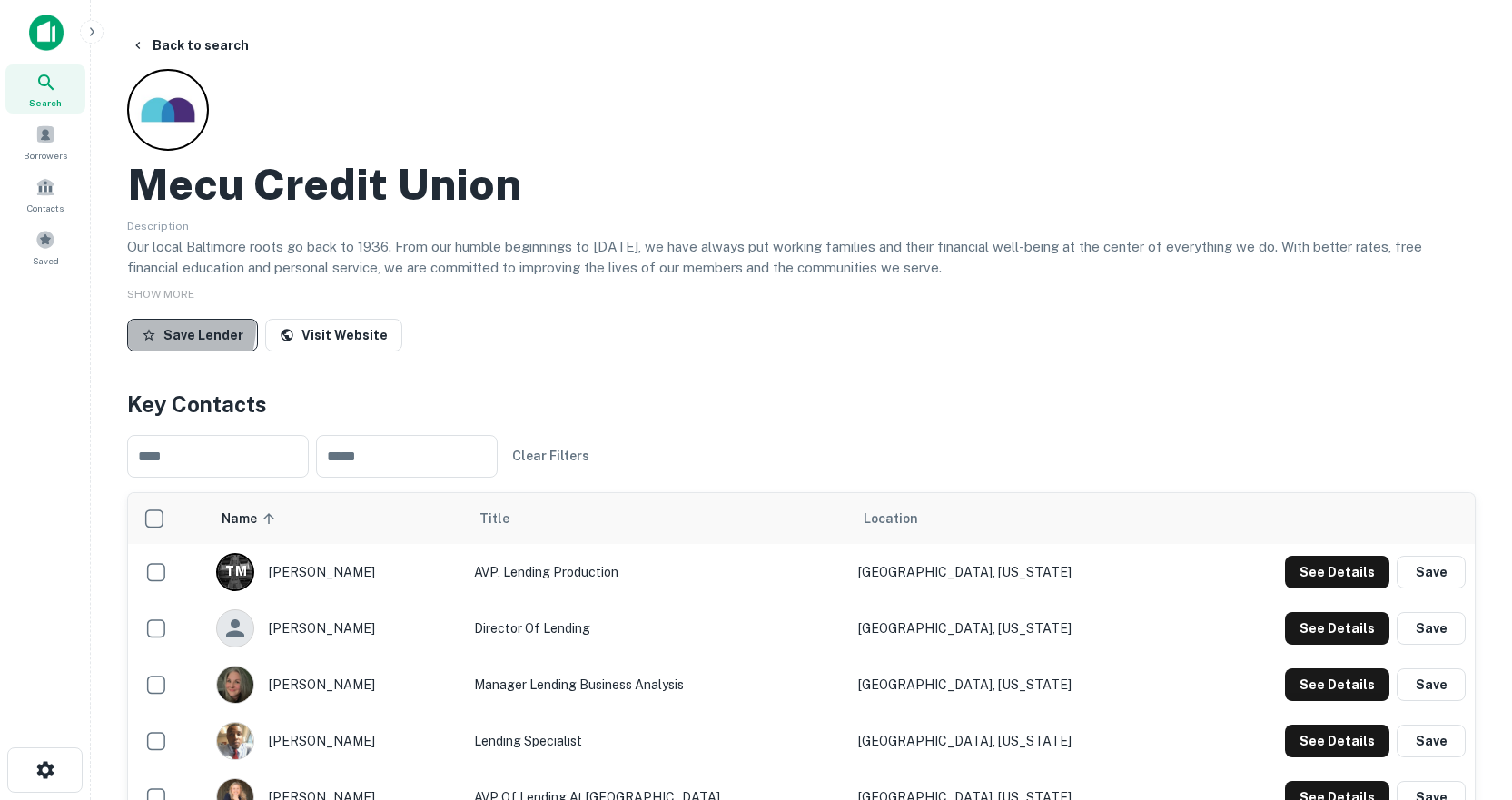
click at [158, 325] on button "Save Lender" at bounding box center [192, 334] width 130 height 32
click at [151, 47] on button "Back to search" at bounding box center [189, 45] width 132 height 32
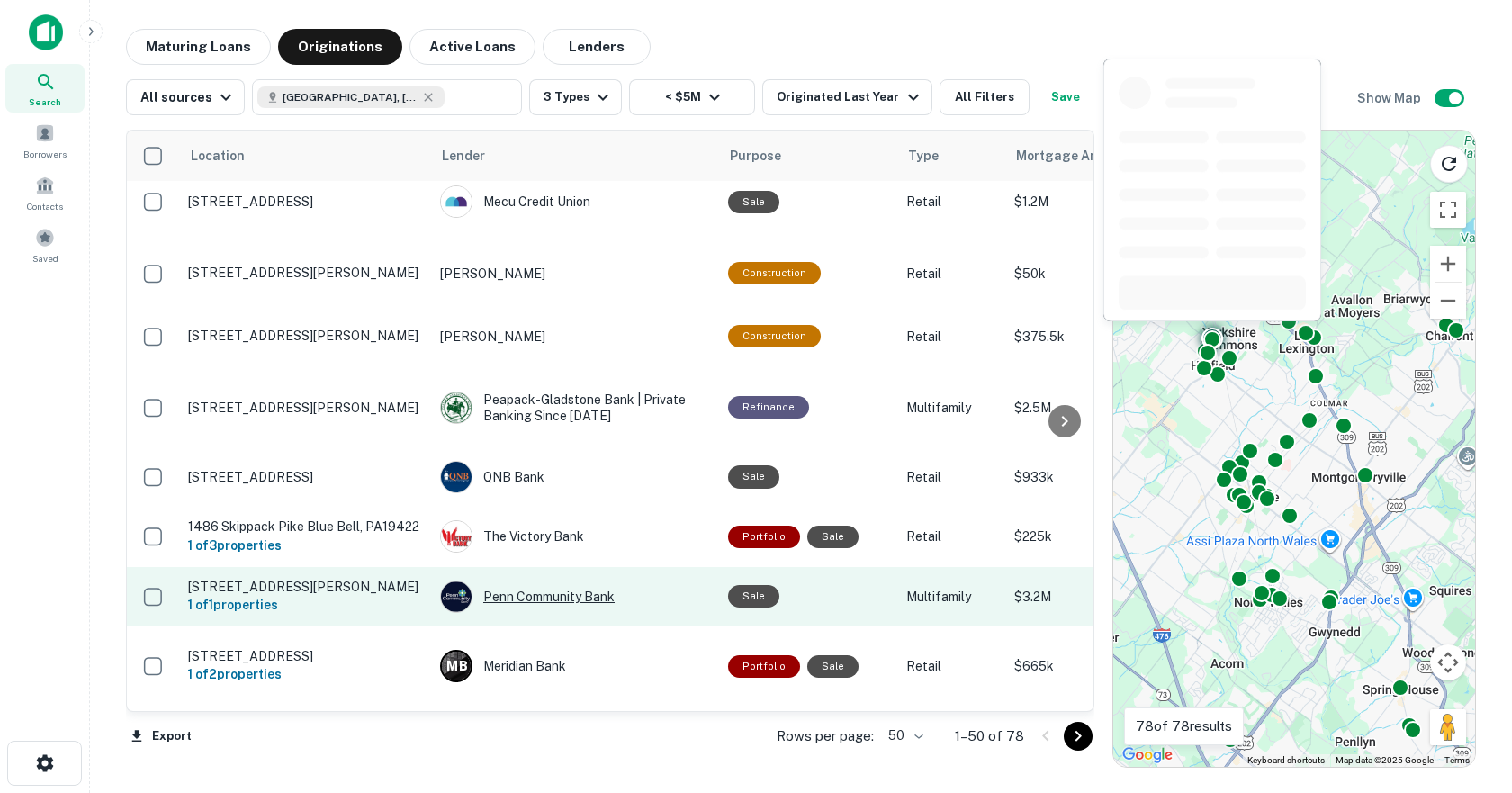
scroll to position [1440, 0]
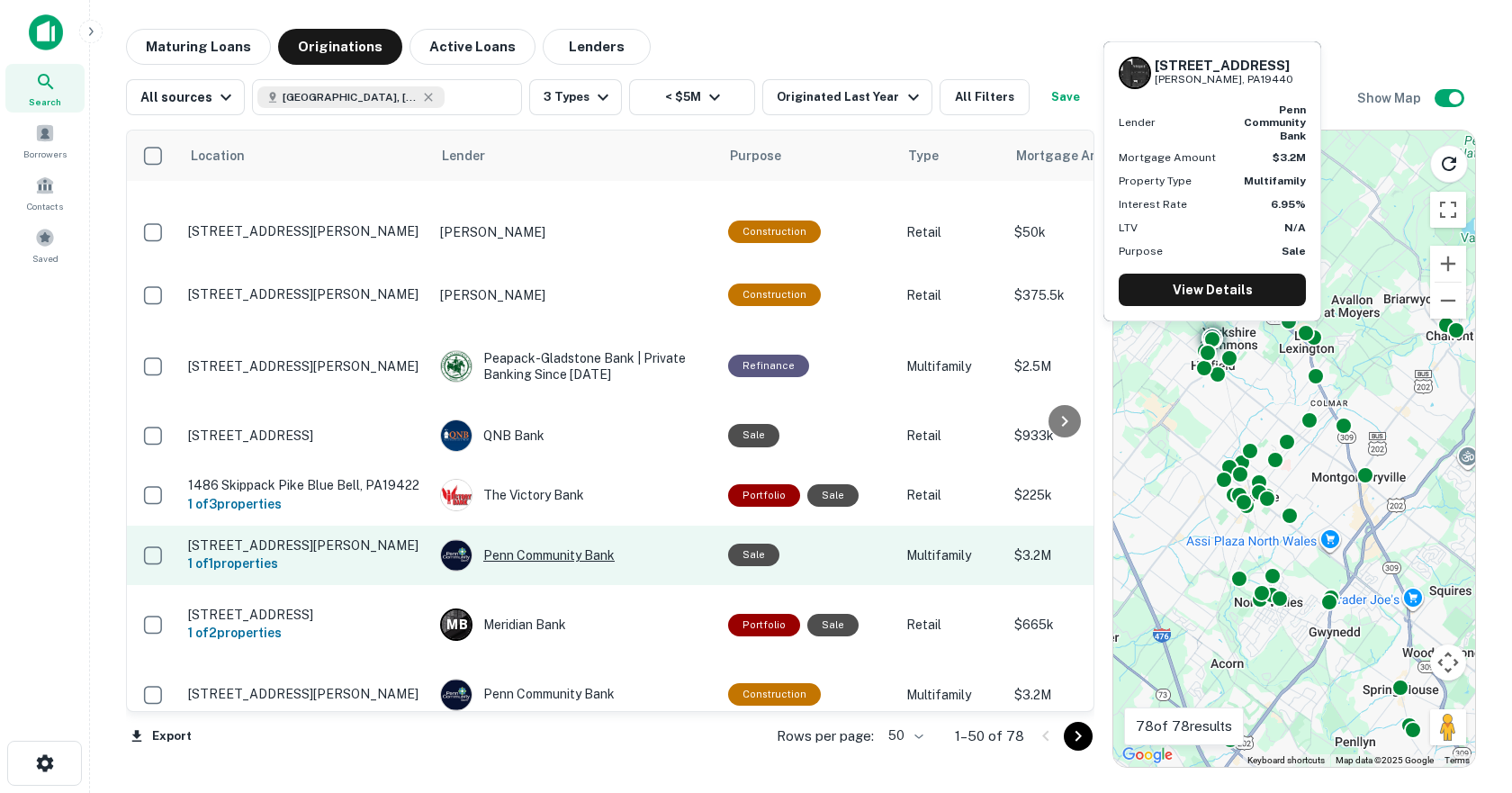
click at [558, 539] on div "Penn Community Bank" at bounding box center [575, 555] width 270 height 32
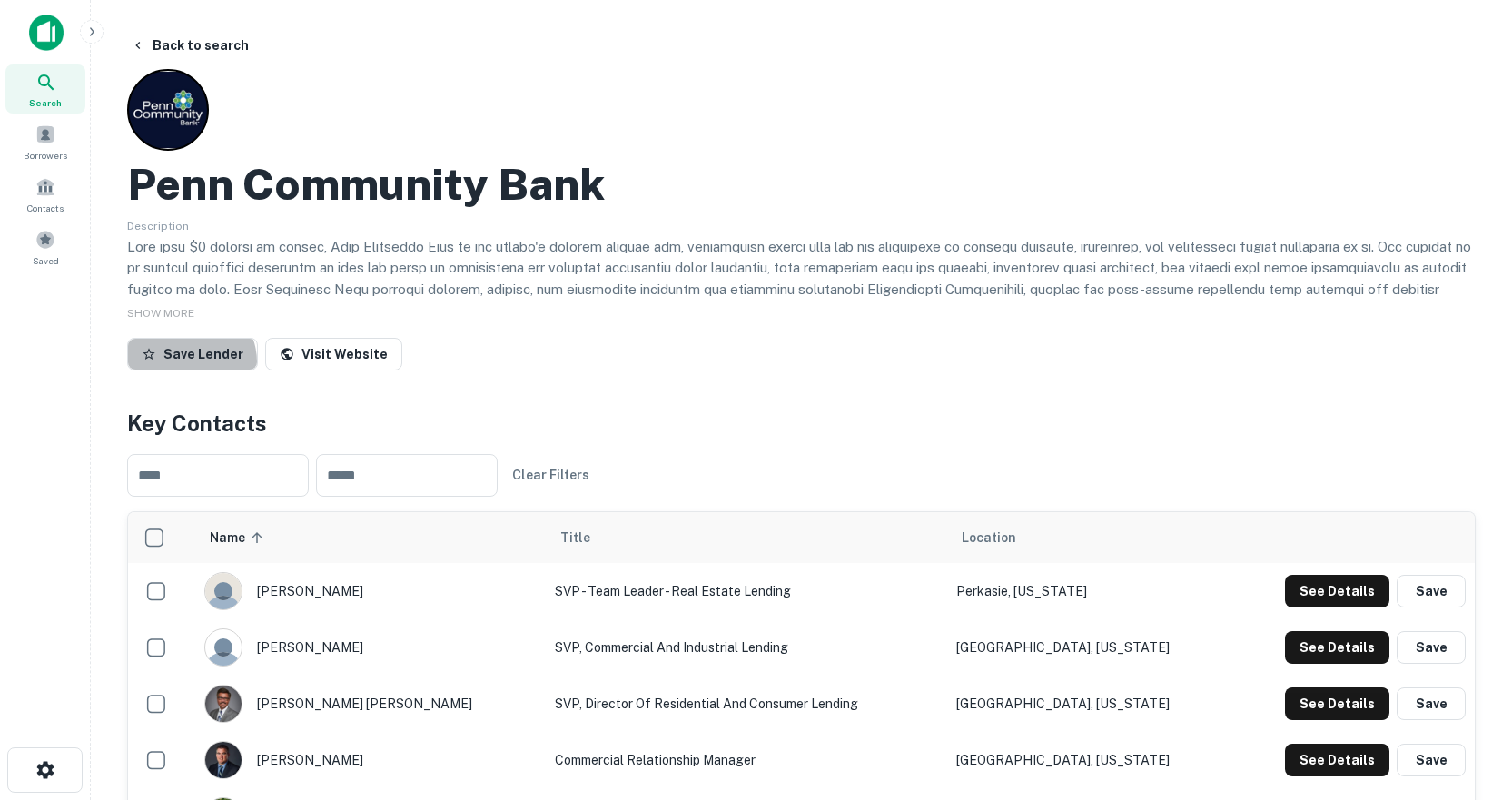
click at [186, 363] on button "Save Lender" at bounding box center [192, 354] width 130 height 32
click at [152, 44] on button "Back to search" at bounding box center [189, 45] width 132 height 32
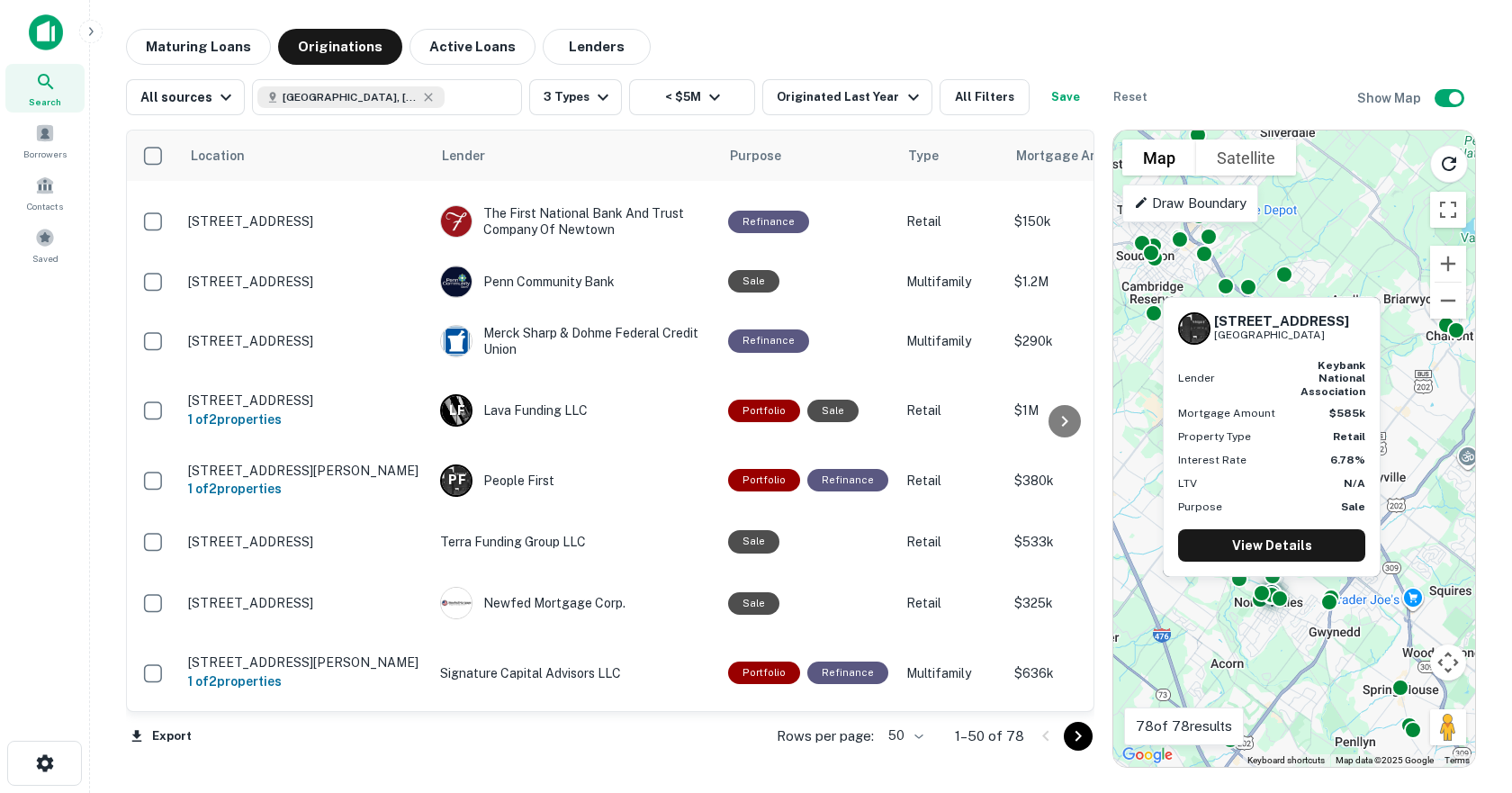
scroll to position [2069, 0]
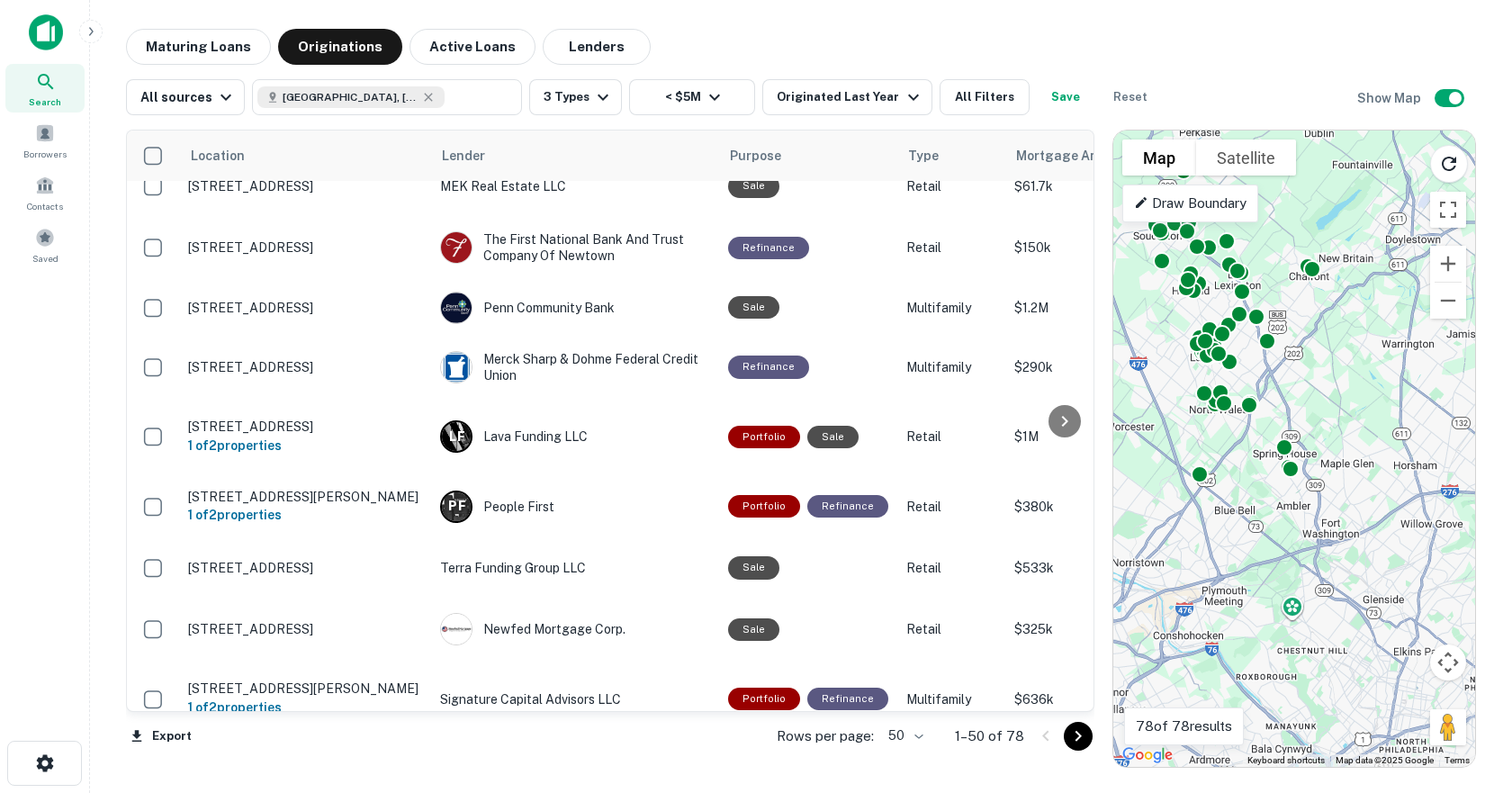
drag, startPoint x: 1253, startPoint y: 566, endPoint x: 1222, endPoint y: 415, distance: 154.1
click at [1222, 415] on div "To activate drag with keyboard, press Alt + Enter. Once in keyboard drag state,…" at bounding box center [1294, 448] width 361 height 637
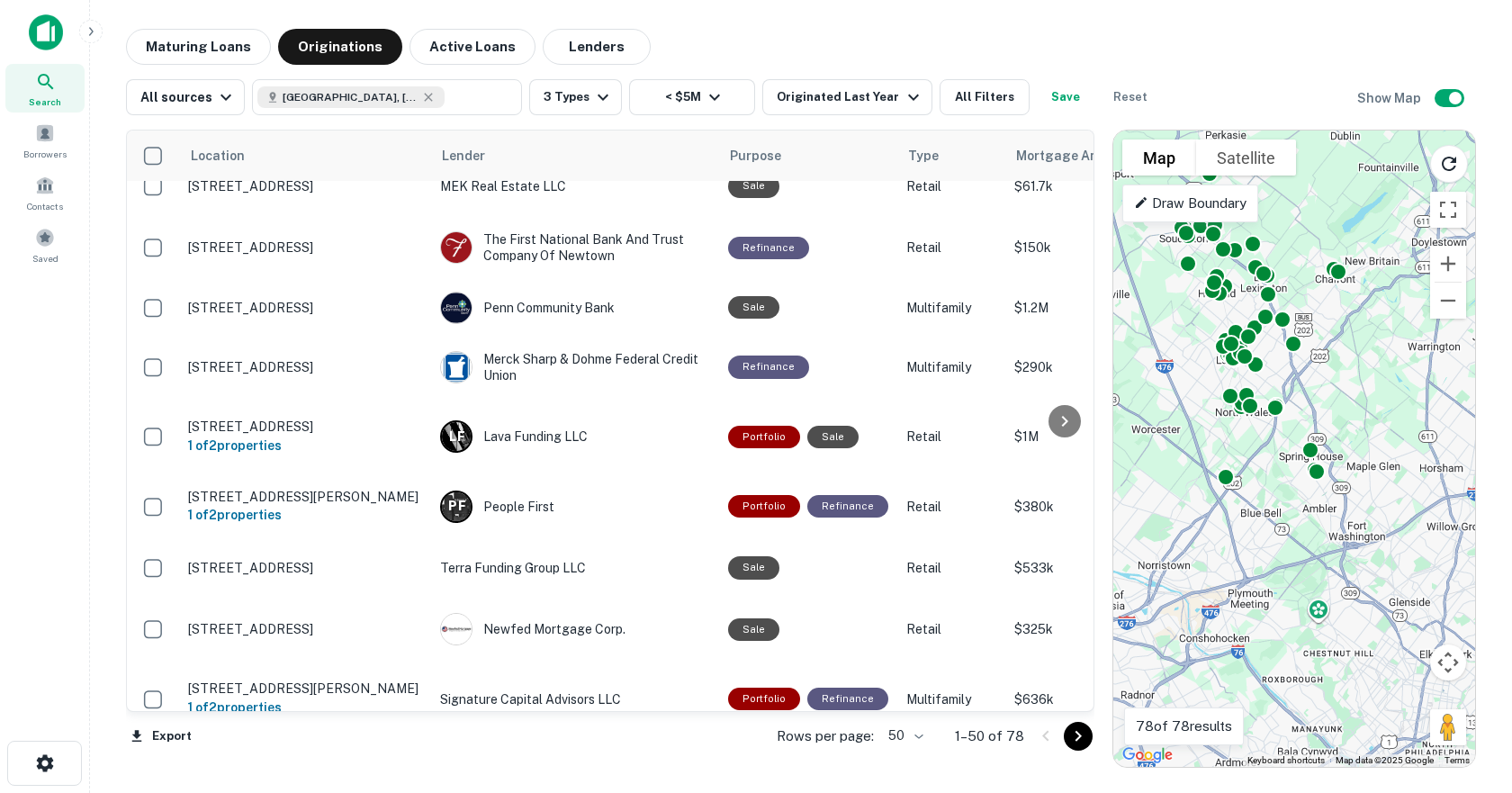
drag, startPoint x: 1235, startPoint y: 581, endPoint x: 1264, endPoint y: 589, distance: 30.1
click at [1264, 589] on div "To activate drag with keyboard, press Alt + Enter. Once in keyboard drag state,…" at bounding box center [1294, 448] width 361 height 637
click at [1442, 169] on icon "Reload search area" at bounding box center [1449, 163] width 21 height 21
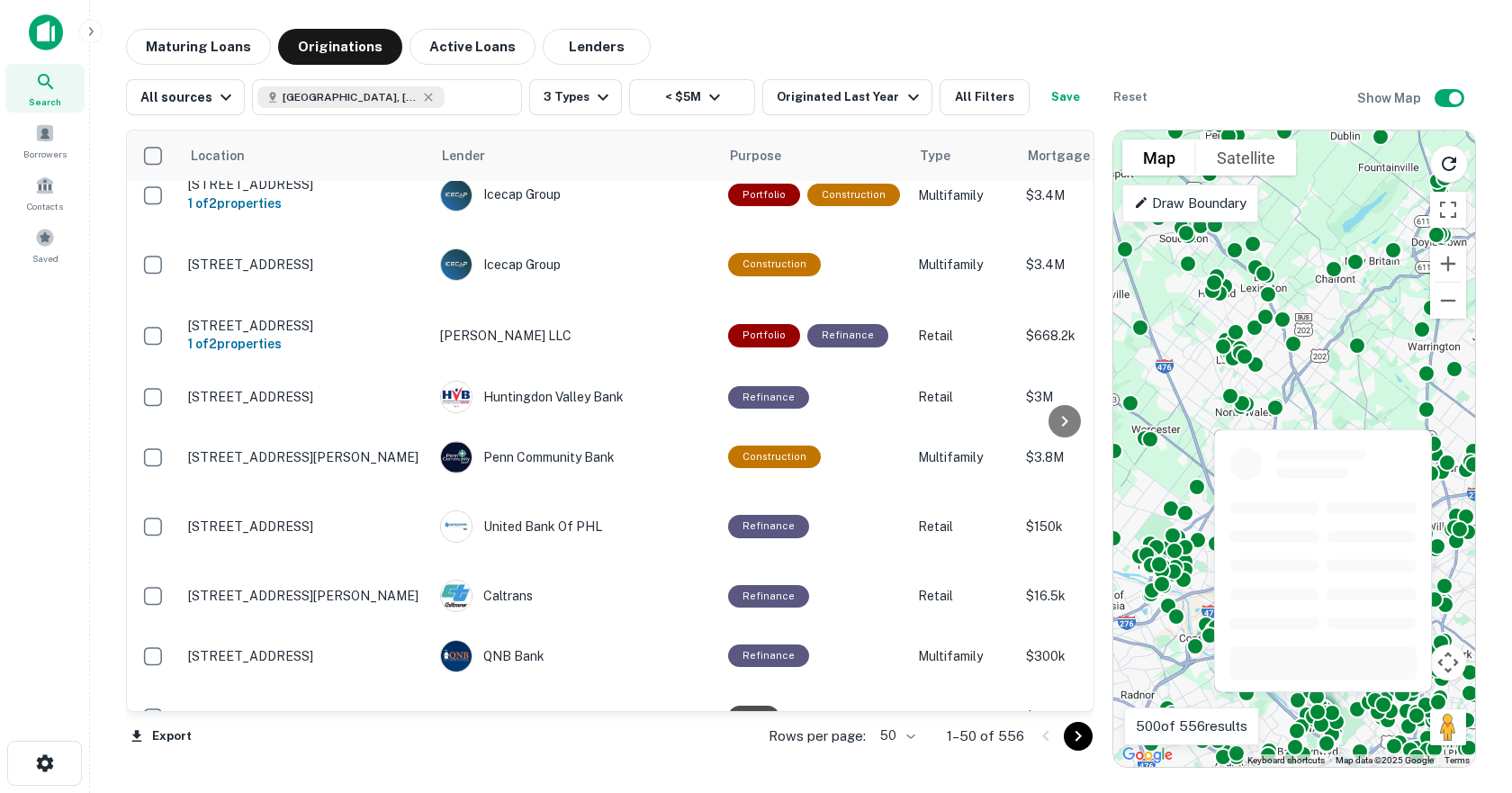
scroll to position [1499, 0]
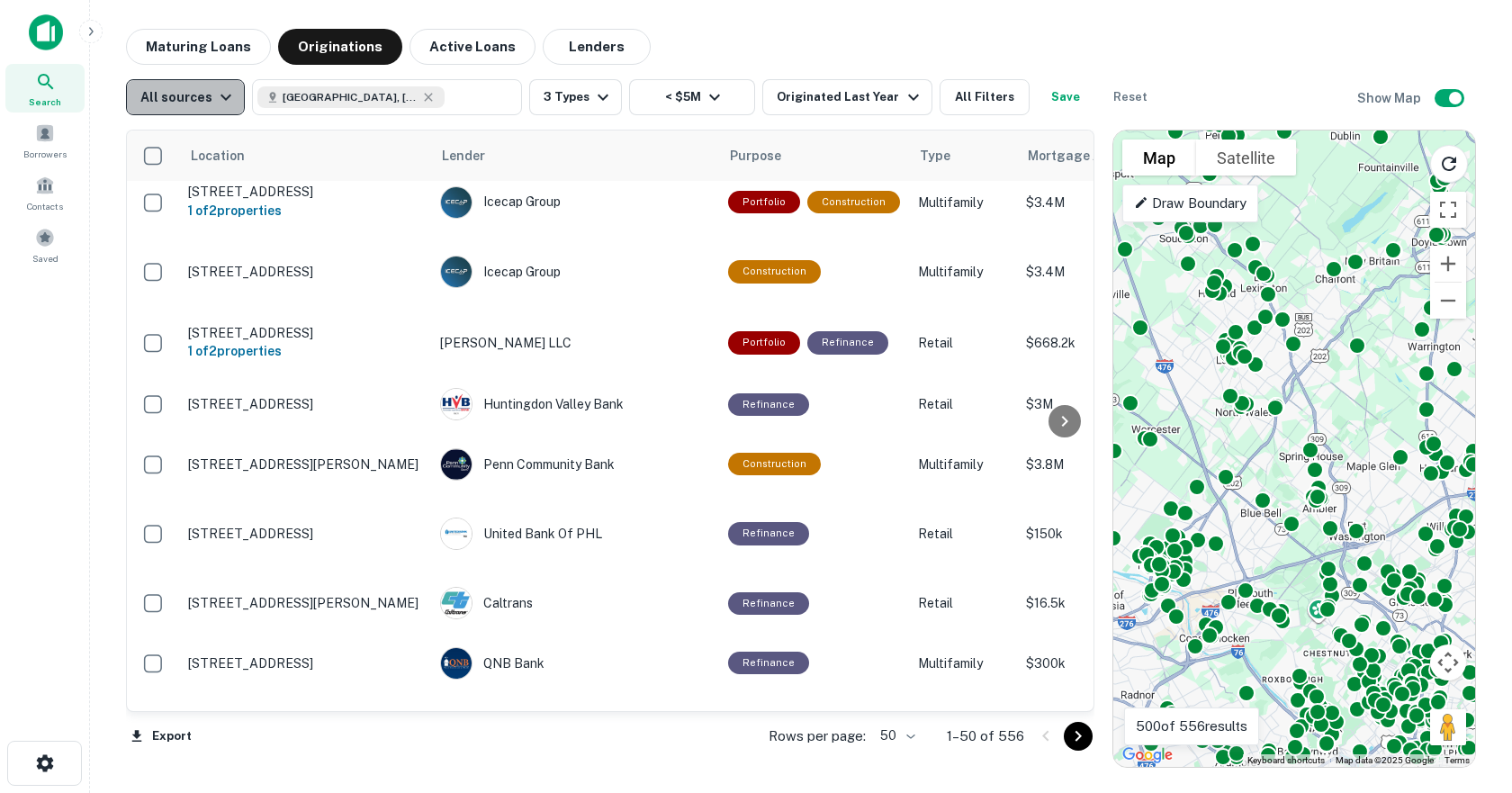
click at [221, 95] on icon "button" at bounding box center [225, 97] width 11 height 6
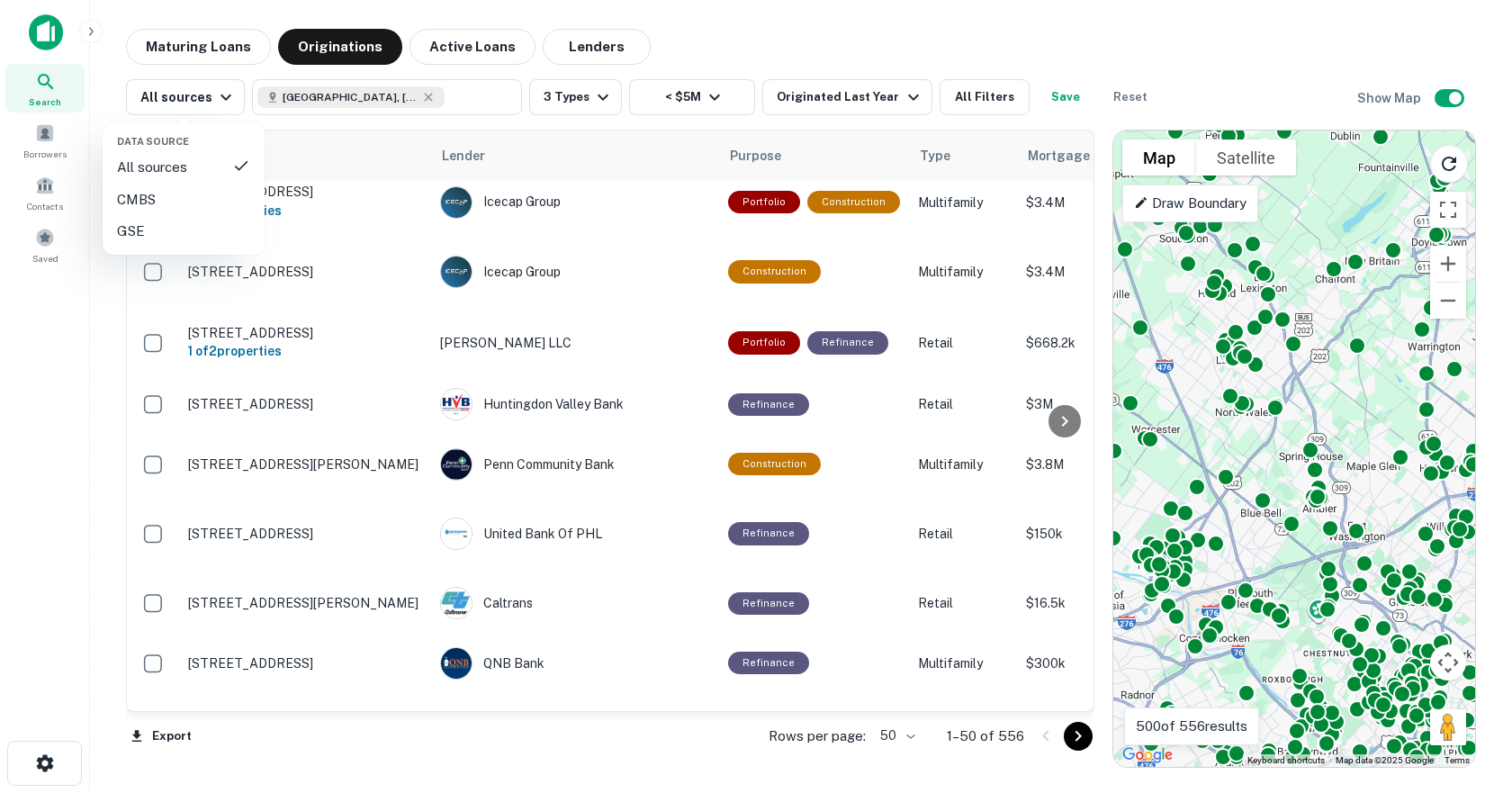
click at [970, 50] on div at bounding box center [756, 396] width 1512 height 793
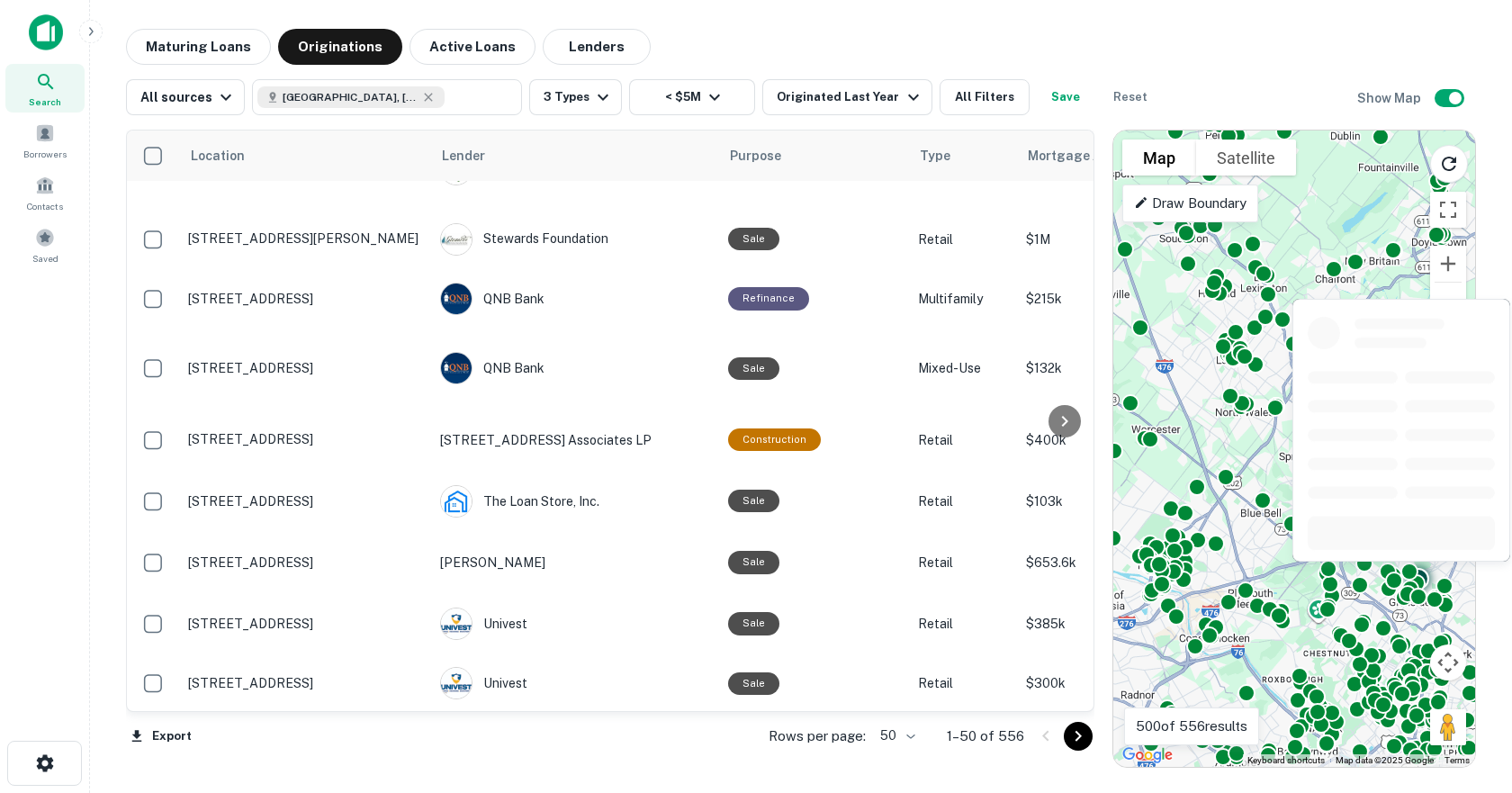
scroll to position [0, 0]
